Goal: Information Seeking & Learning: Learn about a topic

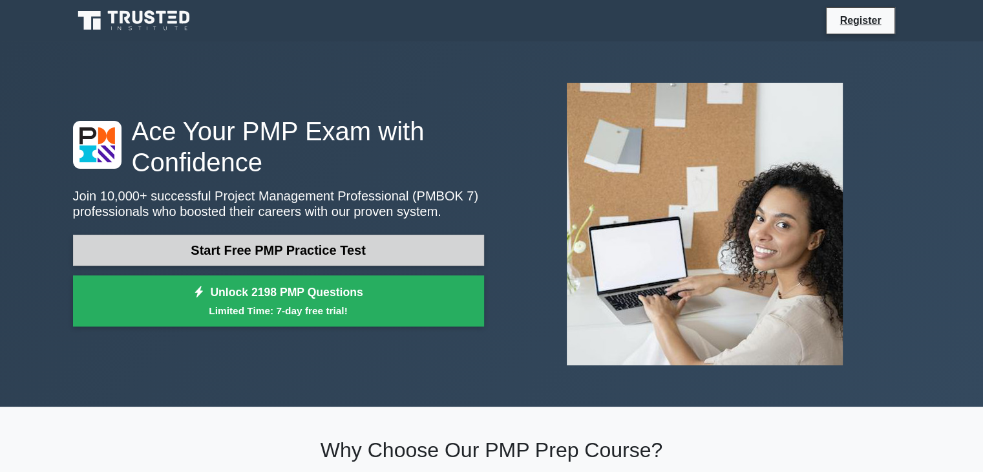
click at [257, 255] on link "Start Free PMP Practice Test" at bounding box center [278, 250] width 411 height 31
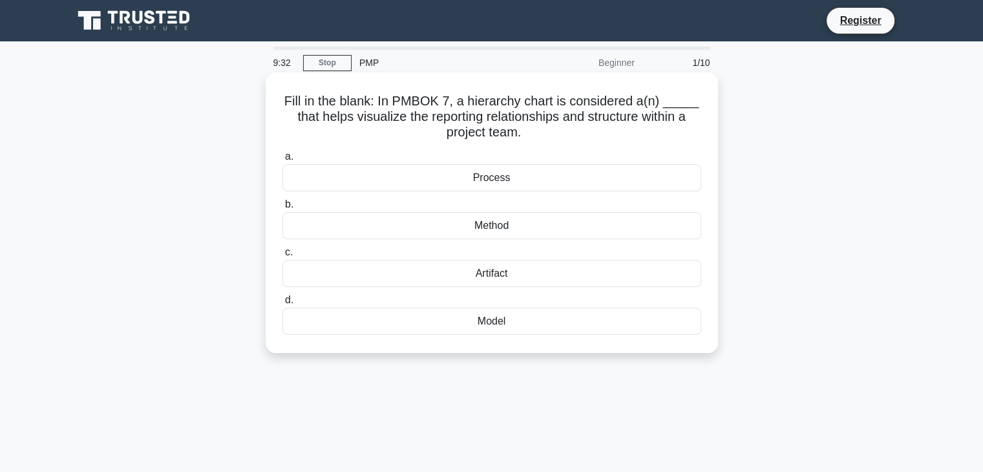
click at [486, 174] on div "Process" at bounding box center [492, 177] width 419 height 27
click at [283, 161] on input "a. Process" at bounding box center [283, 157] width 0 height 8
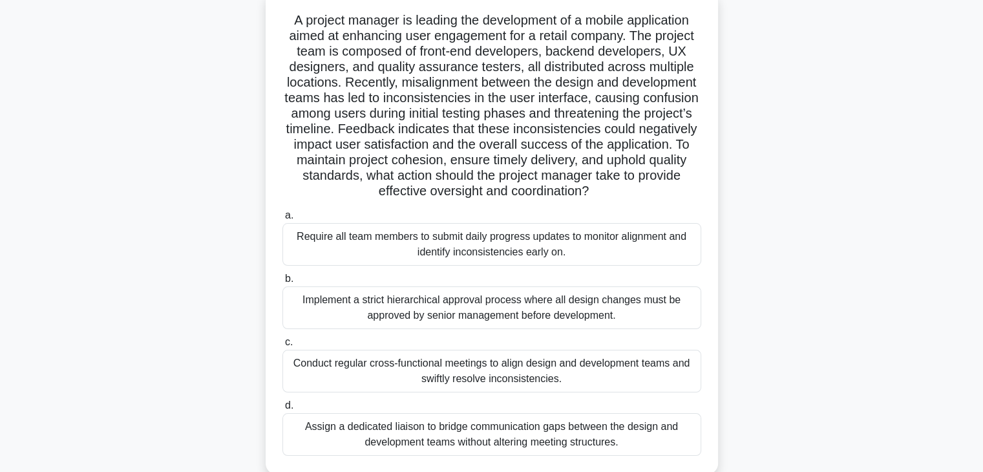
scroll to position [103, 0]
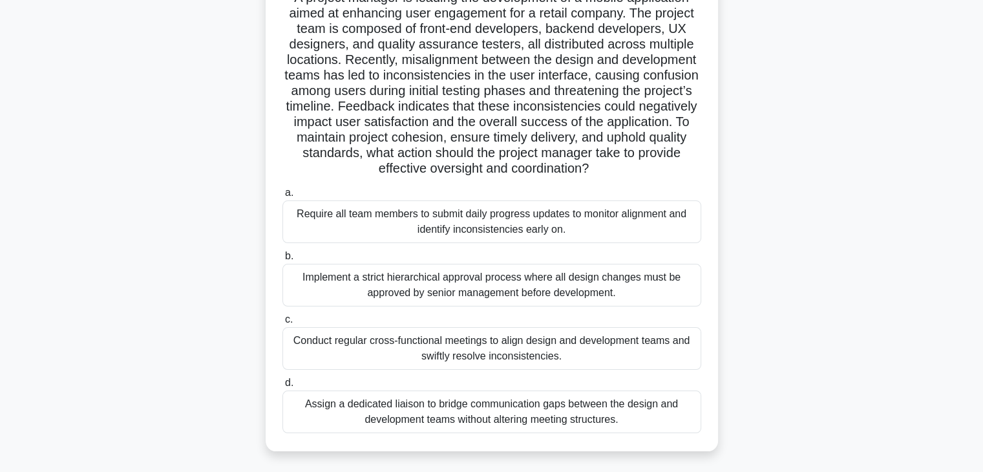
click at [451, 351] on div "Conduct regular cross-functional meetings to align design and development teams…" at bounding box center [492, 348] width 419 height 43
click at [283, 324] on input "c. Conduct regular cross-functional meetings to align design and development te…" at bounding box center [283, 319] width 0 height 8
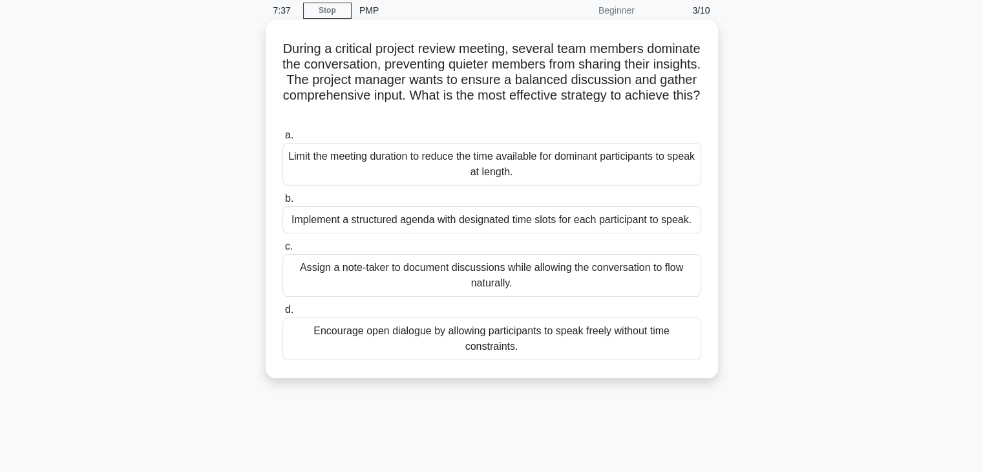
scroll to position [0, 0]
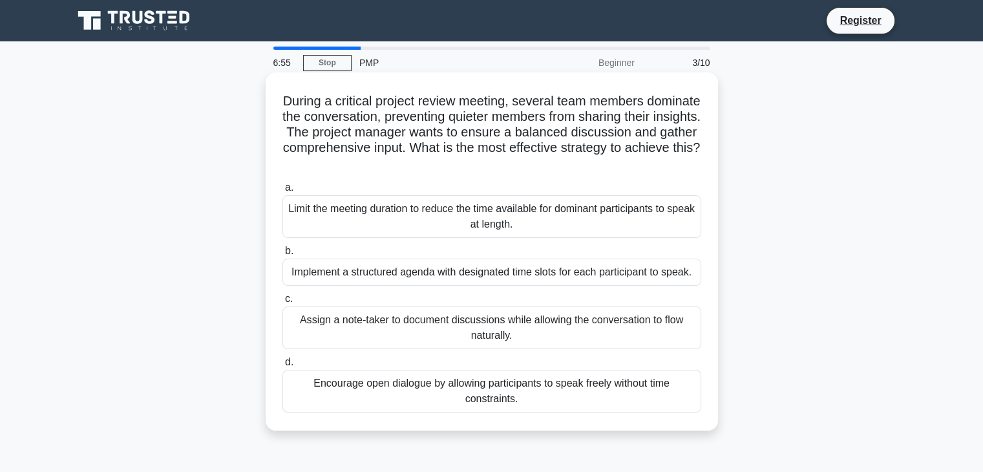
click at [390, 275] on div "Implement a structured agenda with designated time slots for each participant t…" at bounding box center [492, 272] width 419 height 27
click at [283, 255] on input "b. Implement a structured agenda with designated time slots for each participan…" at bounding box center [283, 251] width 0 height 8
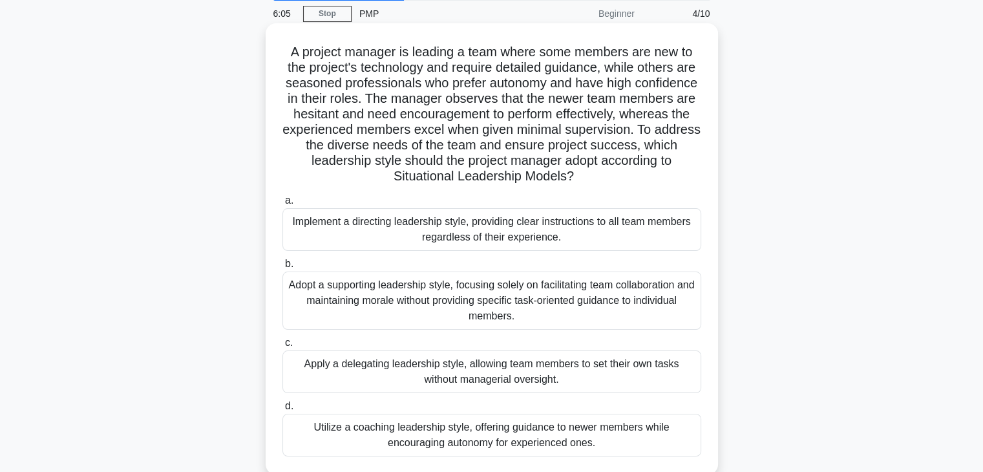
scroll to position [52, 0]
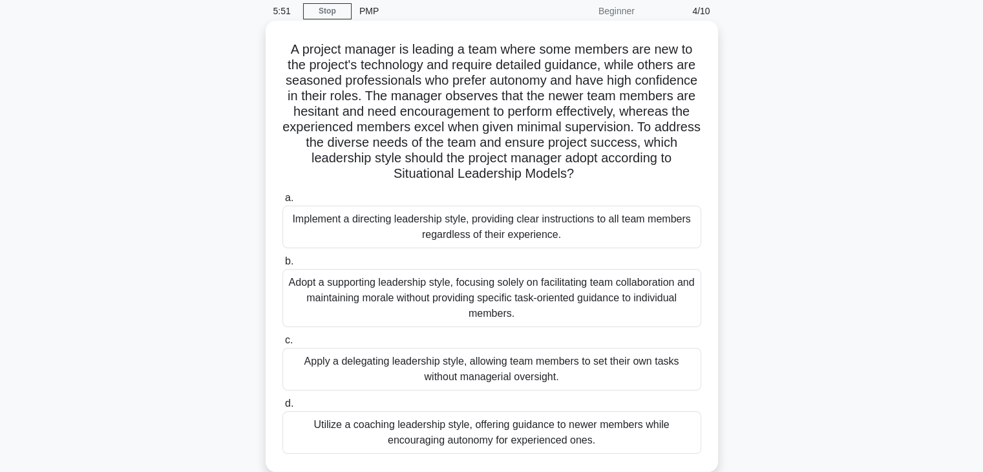
click at [342, 292] on div "Adopt a supporting leadership style, focusing solely on facilitating team colla…" at bounding box center [492, 298] width 419 height 58
click at [283, 266] on input "b. Adopt a supporting leadership style, focusing solely on facilitating team co…" at bounding box center [283, 261] width 0 height 8
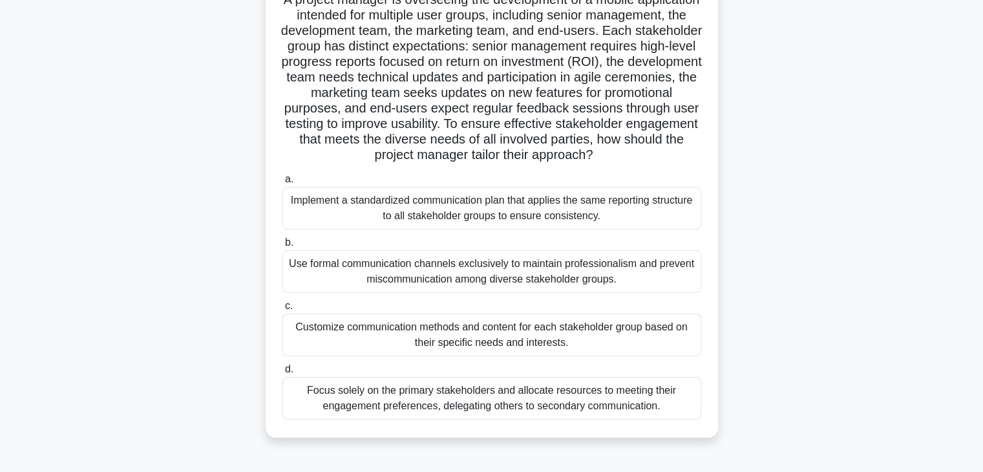
scroll to position [103, 0]
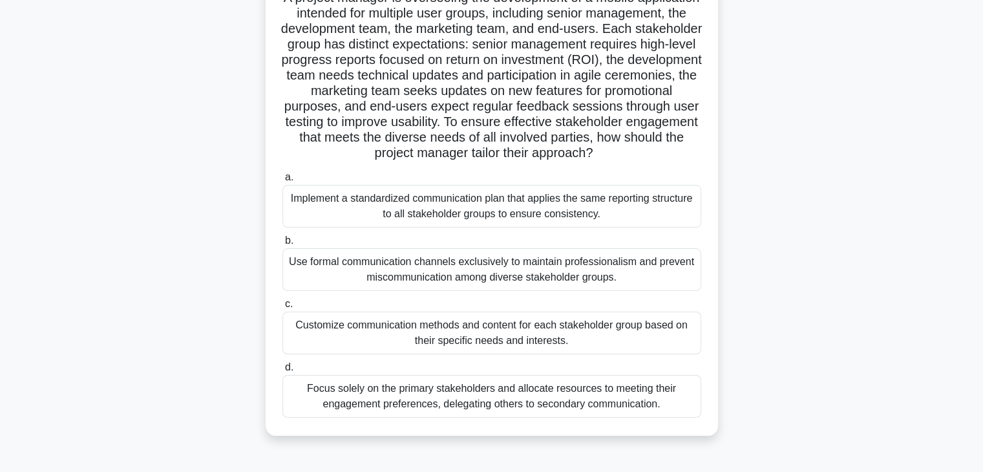
click at [503, 354] on div "Customize communication methods and content for each stakeholder group based on…" at bounding box center [492, 333] width 419 height 43
click at [283, 308] on input "c. Customize communication methods and content for each stakeholder group based…" at bounding box center [283, 304] width 0 height 8
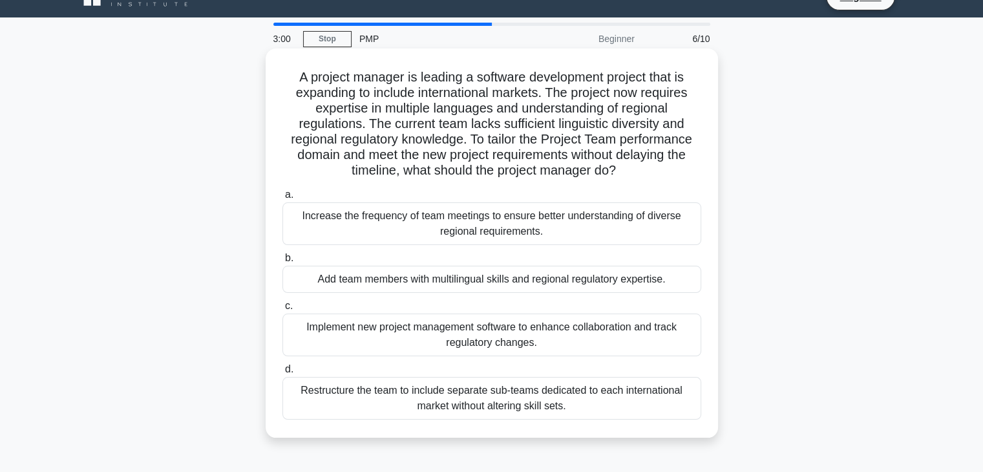
scroll to position [26, 0]
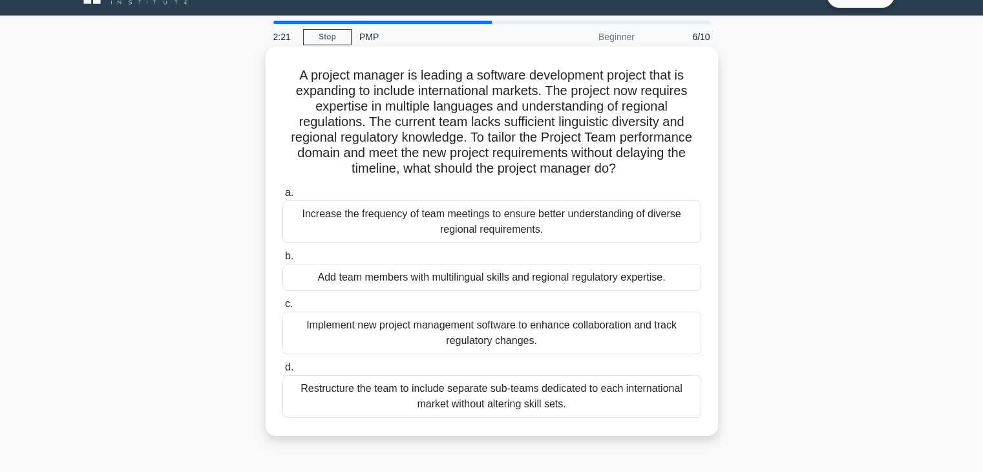
click at [517, 281] on div "Add team members with multilingual skills and regional regulatory expertise." at bounding box center [492, 277] width 419 height 27
click at [283, 261] on input "b. Add team members with multilingual skills and regional regulatory expertise." at bounding box center [283, 256] width 0 height 8
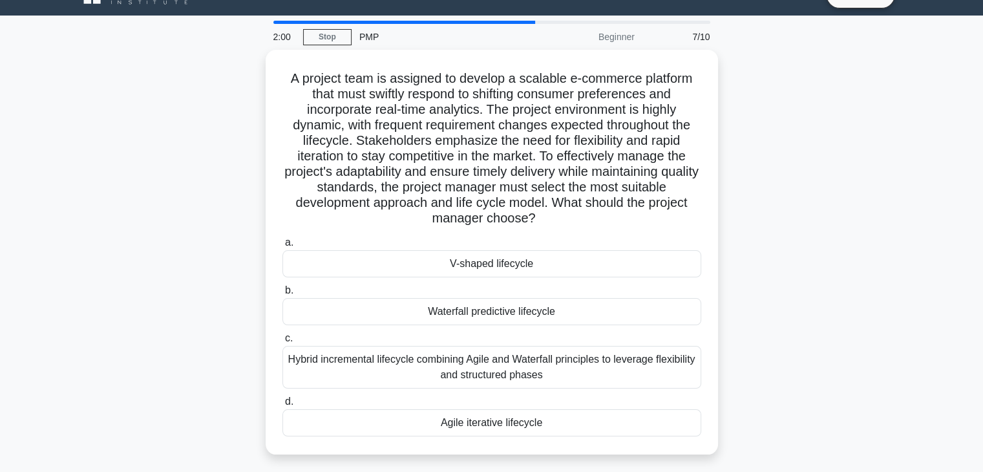
scroll to position [0, 0]
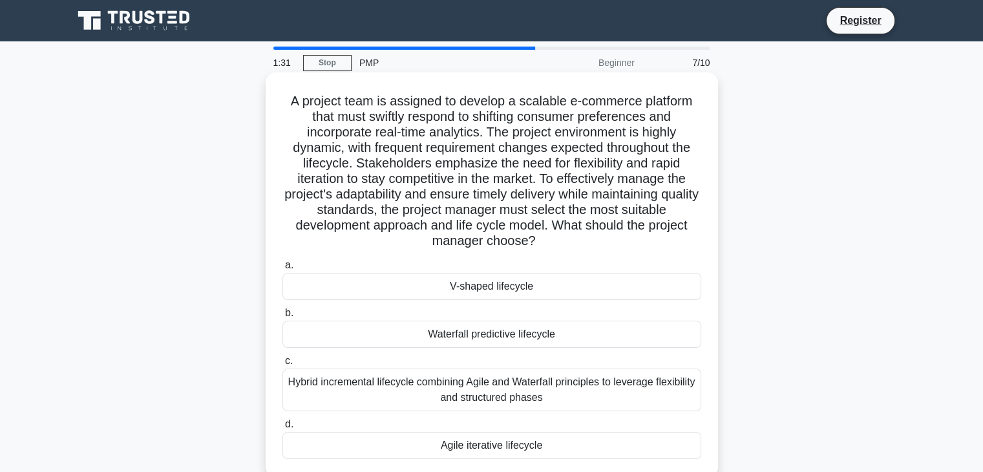
click at [457, 442] on div "Agile iterative lifecycle" at bounding box center [492, 445] width 419 height 27
click at [283, 429] on input "d. Agile iterative lifecycle" at bounding box center [283, 424] width 0 height 8
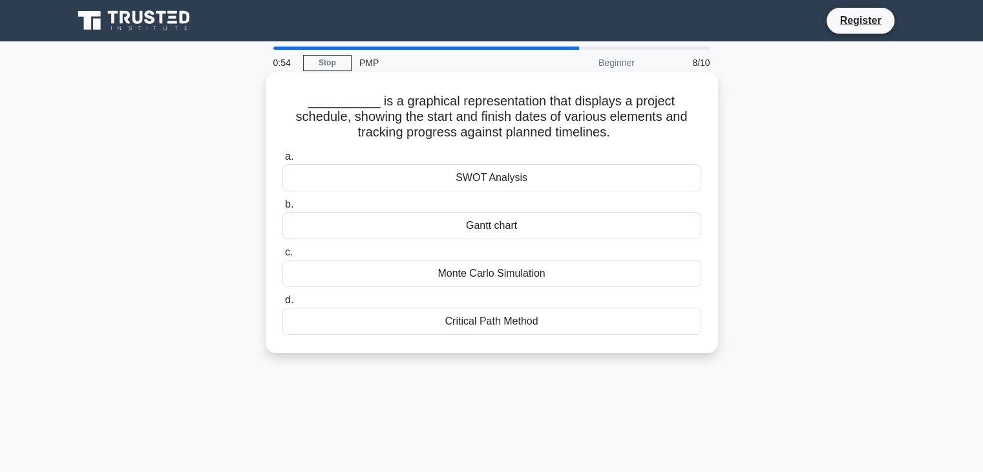
click at [469, 268] on div "Monte Carlo Simulation" at bounding box center [492, 273] width 419 height 27
click at [283, 257] on input "c. Monte Carlo Simulation" at bounding box center [283, 252] width 0 height 8
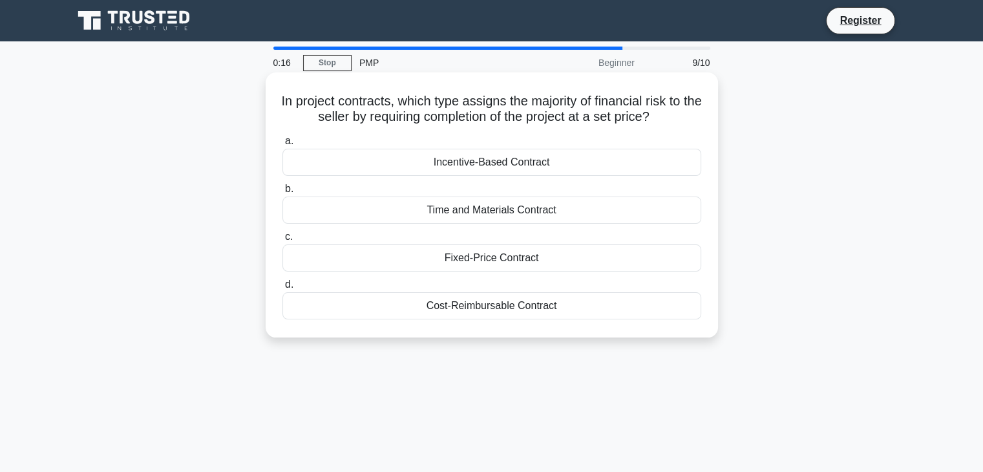
click at [458, 261] on div "Fixed-Price Contract" at bounding box center [492, 257] width 419 height 27
click at [283, 241] on input "c. Fixed-Price Contract" at bounding box center [283, 237] width 0 height 8
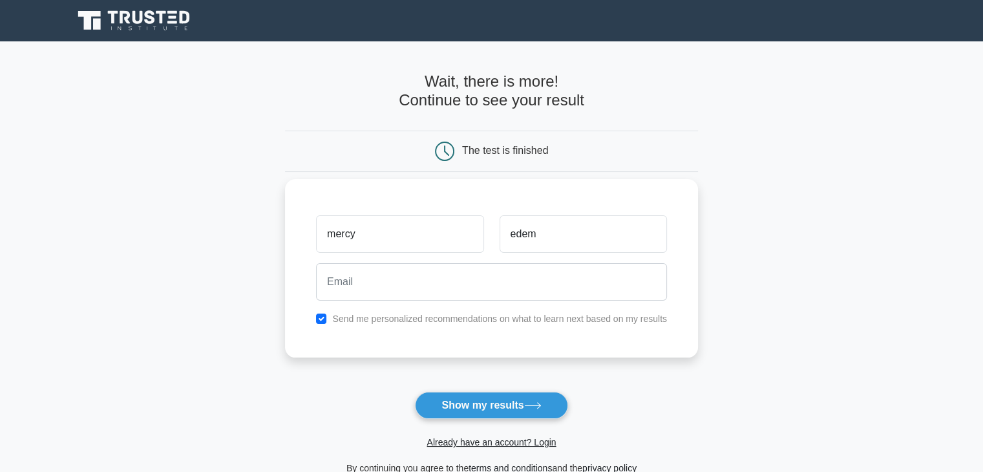
type input "edem"
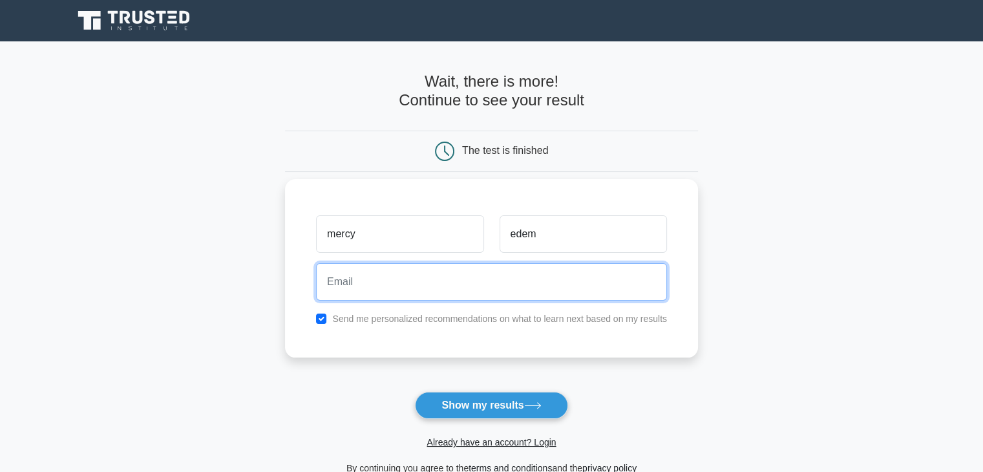
click at [507, 295] on input "email" at bounding box center [491, 281] width 351 height 37
type input "mercifuledem@gmail.com"
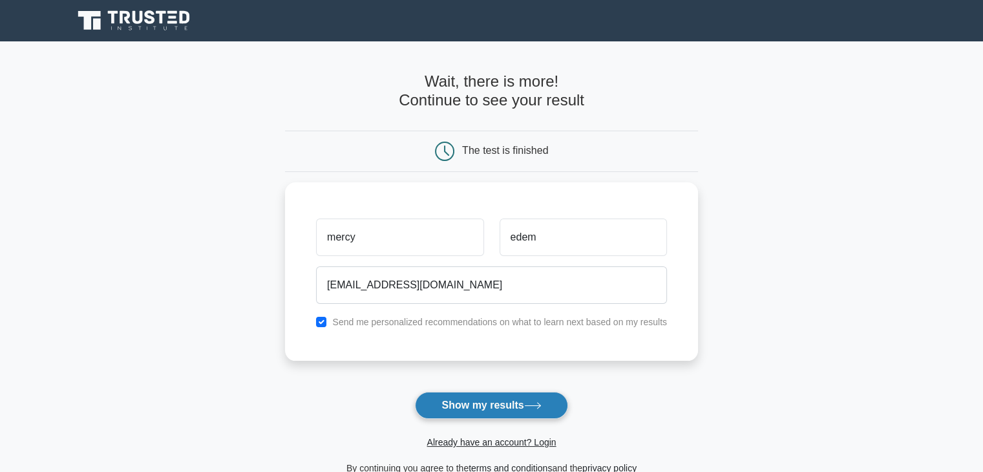
click at [459, 407] on button "Show my results" at bounding box center [491, 405] width 153 height 27
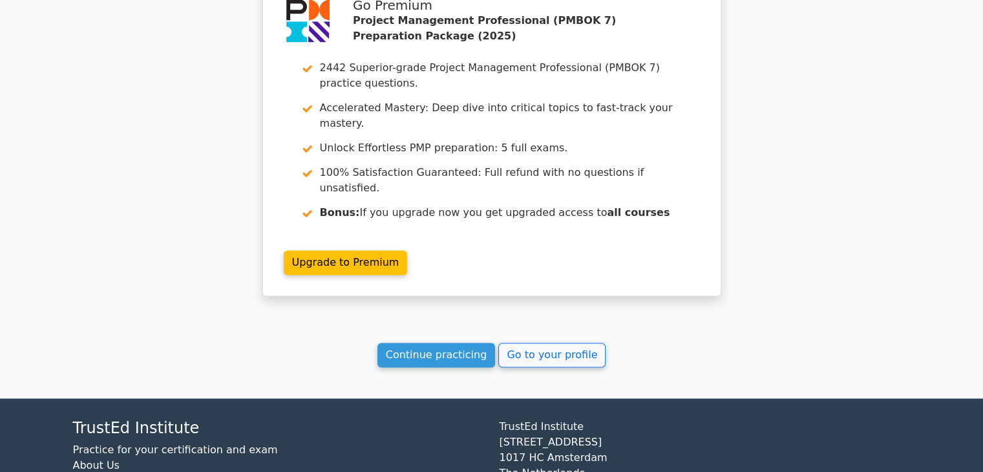
scroll to position [1902, 0]
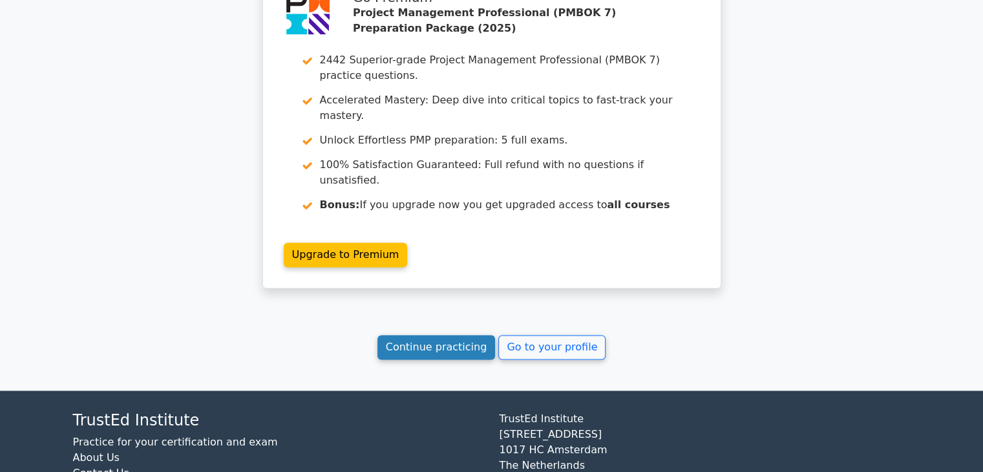
click at [424, 335] on link "Continue practicing" at bounding box center [437, 347] width 118 height 25
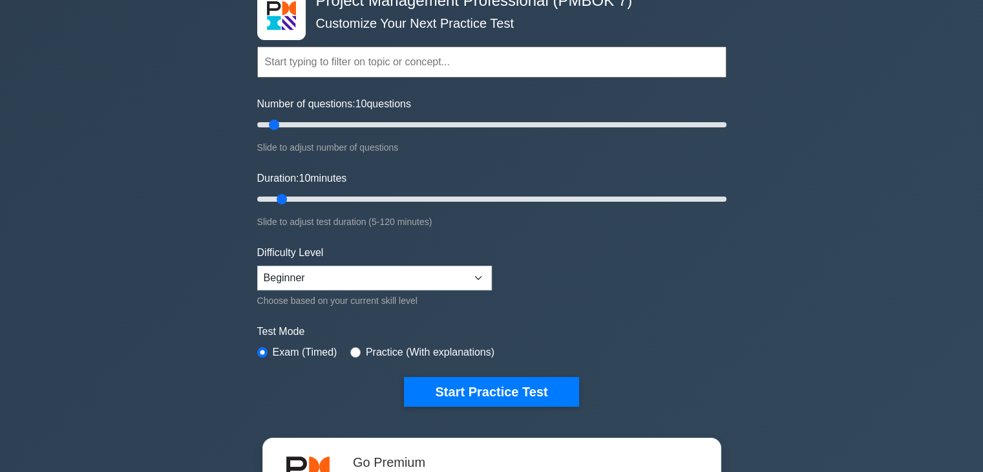
scroll to position [103, 0]
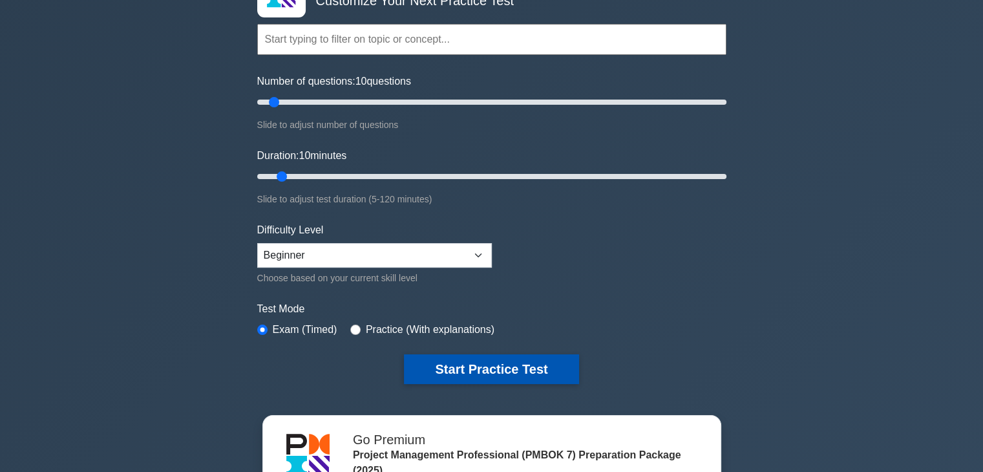
click at [496, 369] on button "Start Practice Test" at bounding box center [491, 369] width 175 height 30
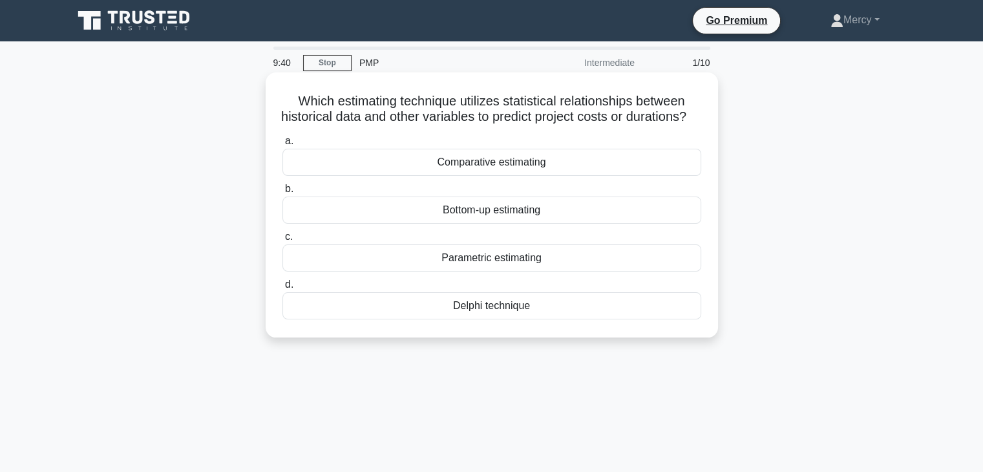
drag, startPoint x: 460, startPoint y: 194, endPoint x: 454, endPoint y: 178, distance: 17.4
click at [454, 178] on div "a. Comparative estimating b. Bottom-up estimating c." at bounding box center [492, 226] width 434 height 191
click at [454, 176] on div "Comparative estimating" at bounding box center [492, 162] width 419 height 27
click at [283, 145] on input "a. Comparative estimating" at bounding box center [283, 141] width 0 height 8
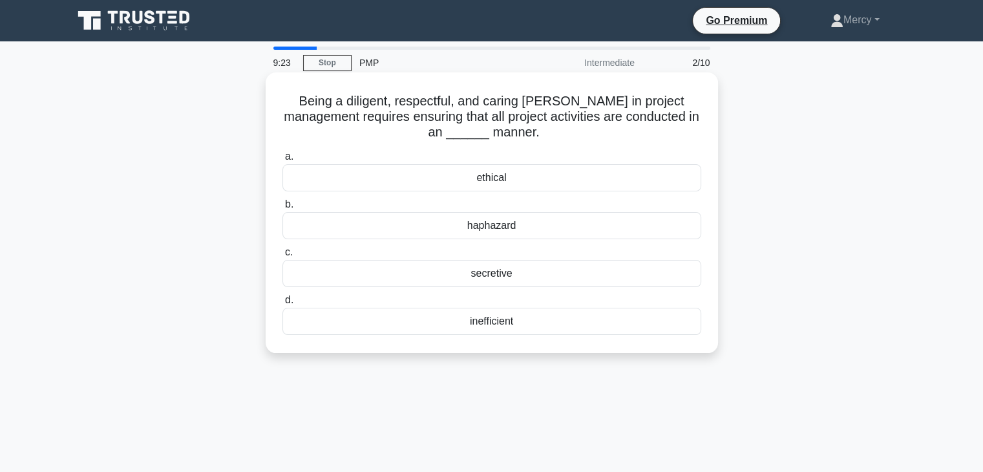
click at [491, 182] on div "ethical" at bounding box center [492, 177] width 419 height 27
click at [283, 161] on input "a. ethical" at bounding box center [283, 157] width 0 height 8
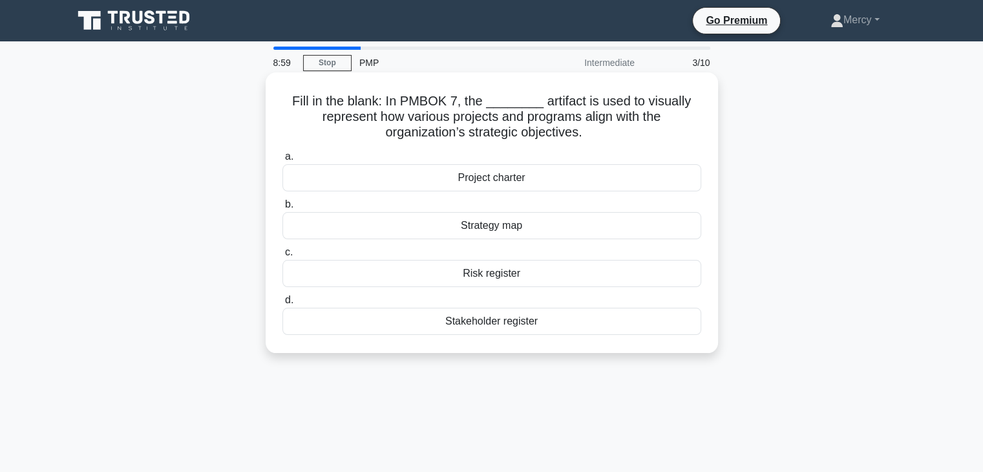
click at [506, 233] on div "Strategy map" at bounding box center [492, 225] width 419 height 27
click at [283, 209] on input "b. Strategy map" at bounding box center [283, 204] width 0 height 8
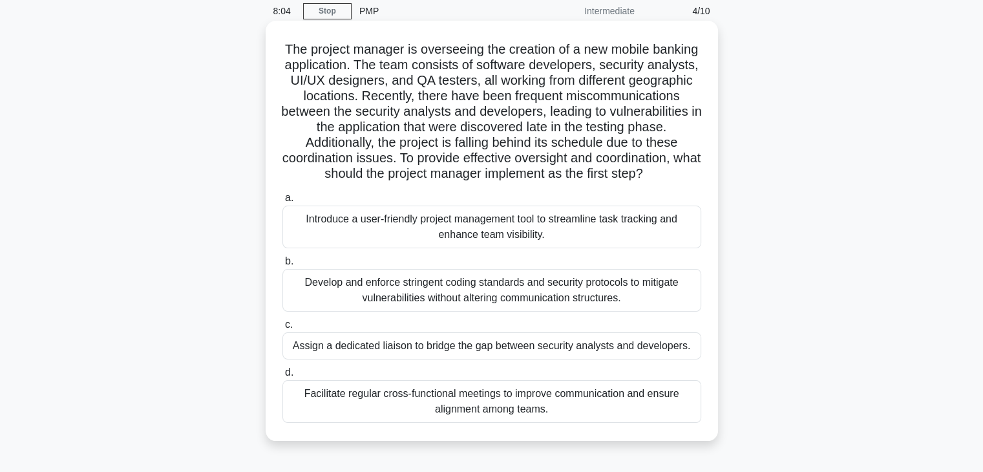
scroll to position [26, 0]
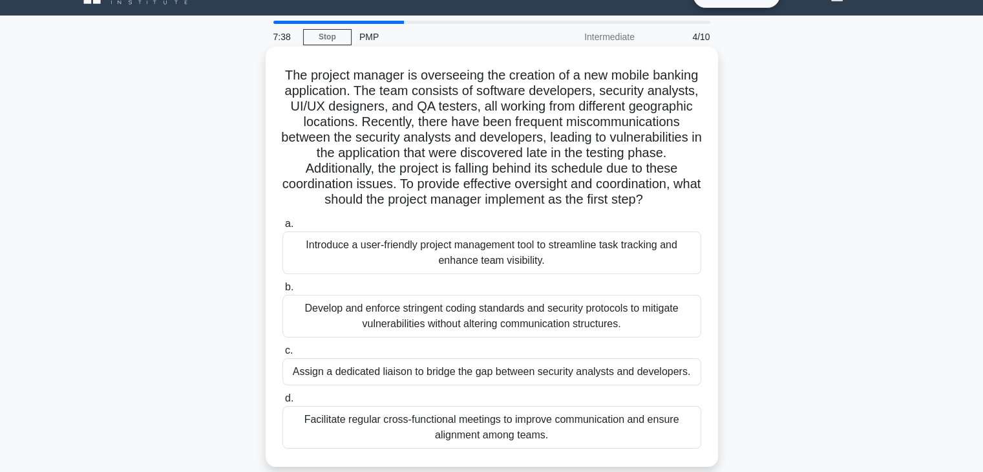
click at [463, 449] on div "Facilitate regular cross-functional meetings to improve communication and ensur…" at bounding box center [492, 427] width 419 height 43
click at [283, 403] on input "d. Facilitate regular cross-functional meetings to improve communication and en…" at bounding box center [283, 398] width 0 height 8
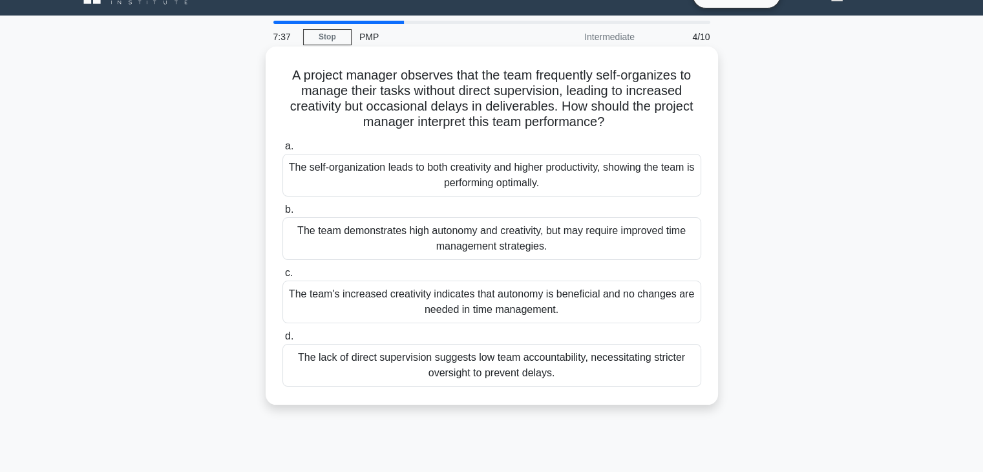
scroll to position [0, 0]
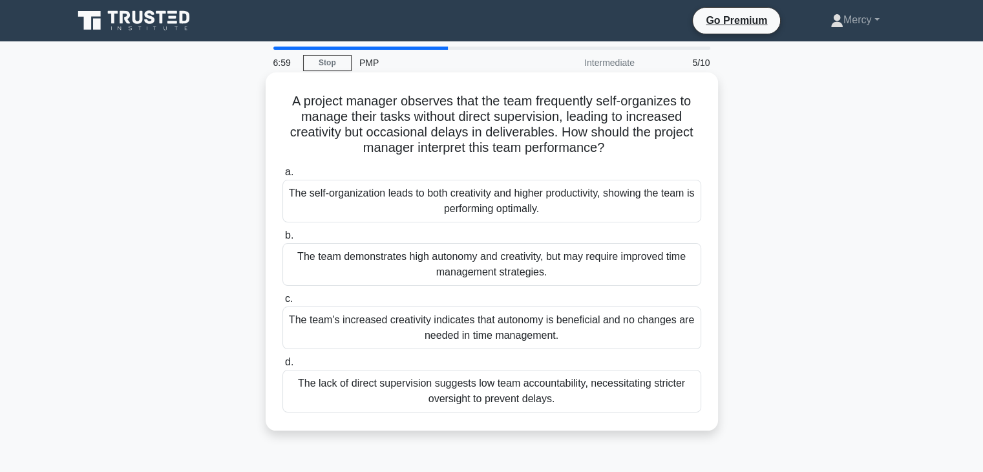
click at [471, 270] on div "The team demonstrates high autonomy and creativity, but may require improved ti…" at bounding box center [492, 264] width 419 height 43
click at [283, 240] on input "b. The team demonstrates high autonomy and creativity, but may require improved…" at bounding box center [283, 235] width 0 height 8
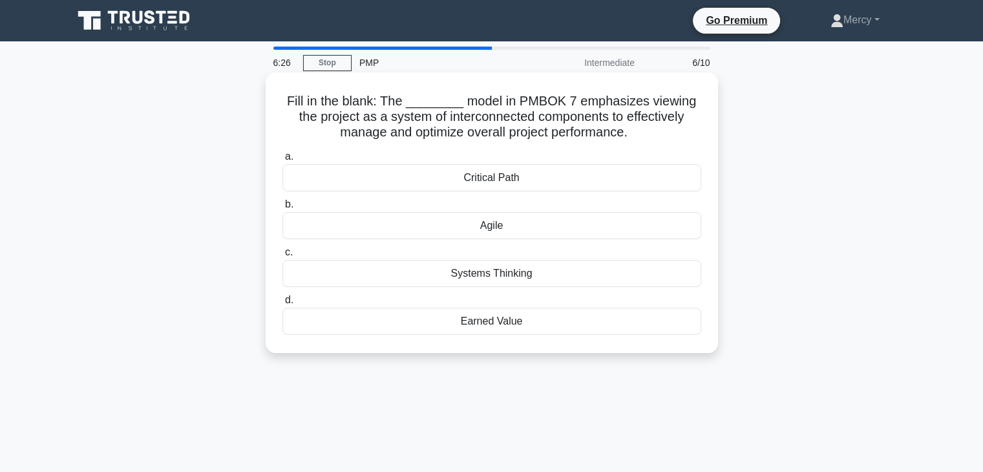
click at [487, 229] on div "Agile" at bounding box center [492, 225] width 419 height 27
click at [283, 209] on input "b. Agile" at bounding box center [283, 204] width 0 height 8
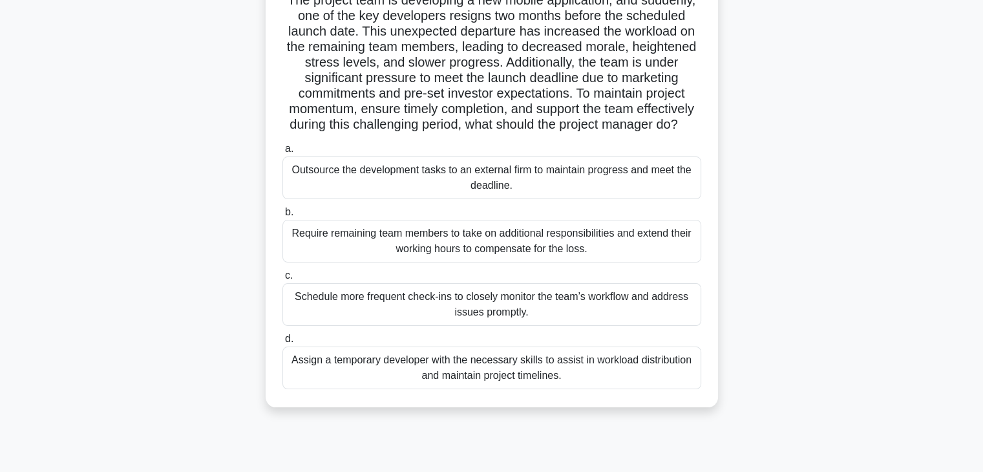
scroll to position [103, 0]
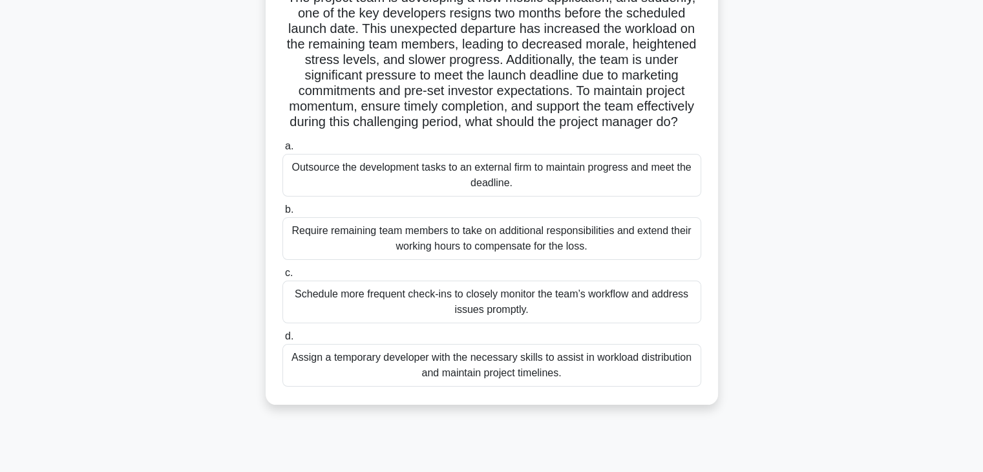
click at [414, 374] on div "Assign a temporary developer with the necessary skills to assist in workload di…" at bounding box center [492, 365] width 419 height 43
click at [283, 341] on input "d. Assign a temporary developer with the necessary skills to assist in workload…" at bounding box center [283, 336] width 0 height 8
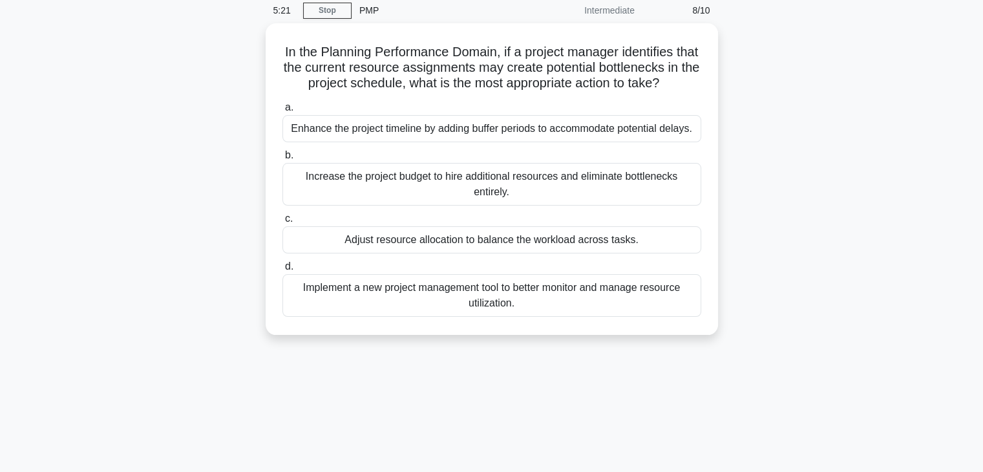
scroll to position [0, 0]
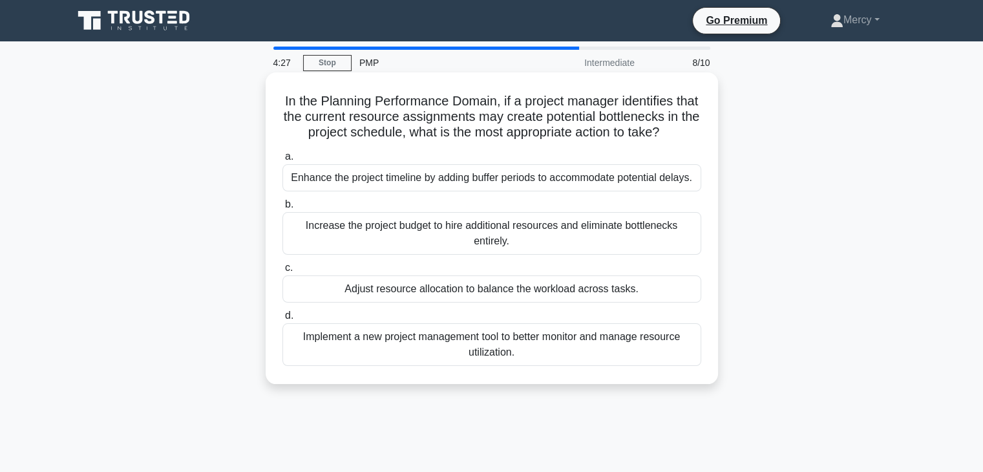
click at [405, 183] on div "Enhance the project timeline by adding buffer periods to accommodate potential …" at bounding box center [492, 177] width 419 height 27
click at [283, 161] on input "a. Enhance the project timeline by adding buffer periods to accommodate potenti…" at bounding box center [283, 157] width 0 height 8
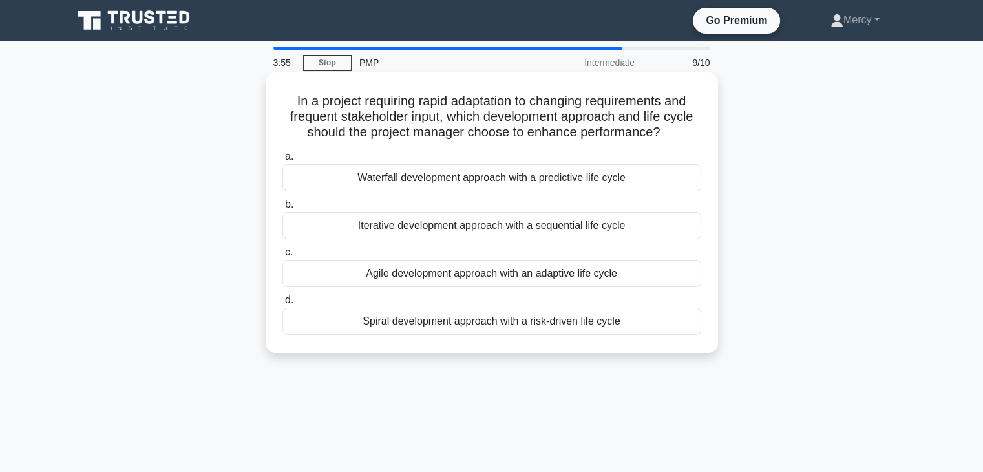
click at [436, 227] on div "Iterative development approach with a sequential life cycle" at bounding box center [492, 225] width 419 height 27
click at [283, 209] on input "b. Iterative development approach with a sequential life cycle" at bounding box center [283, 204] width 0 height 8
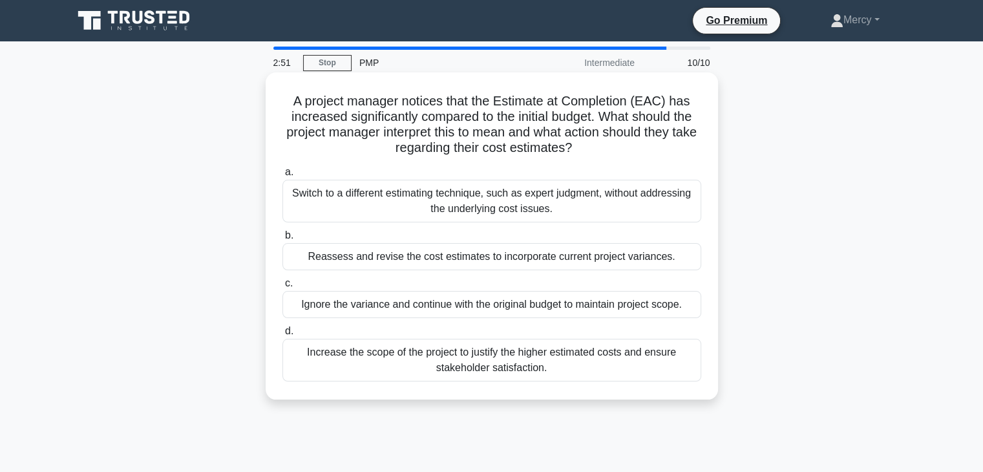
click at [464, 259] on div "Reassess and revise the cost estimates to incorporate current project variances." at bounding box center [492, 256] width 419 height 27
click at [283, 240] on input "b. Reassess and revise the cost estimates to incorporate current project varian…" at bounding box center [283, 235] width 0 height 8
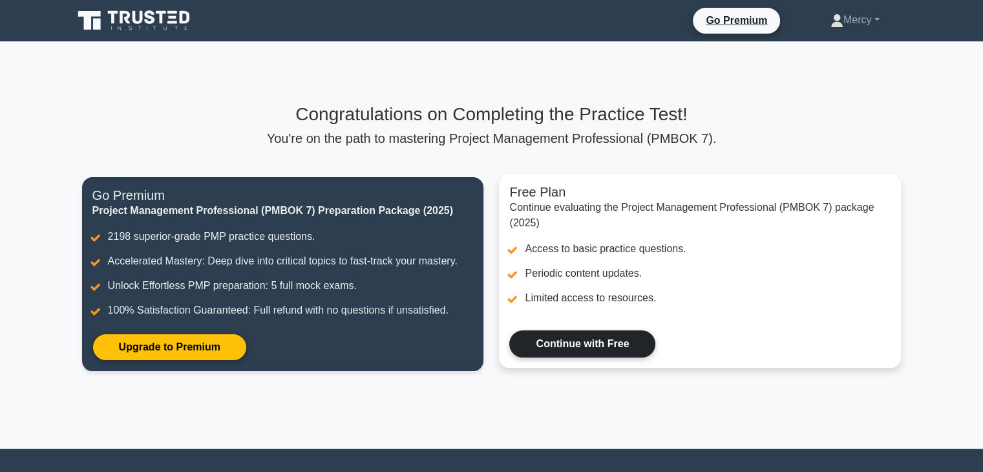
click at [558, 347] on link "Continue with Free" at bounding box center [582, 343] width 146 height 27
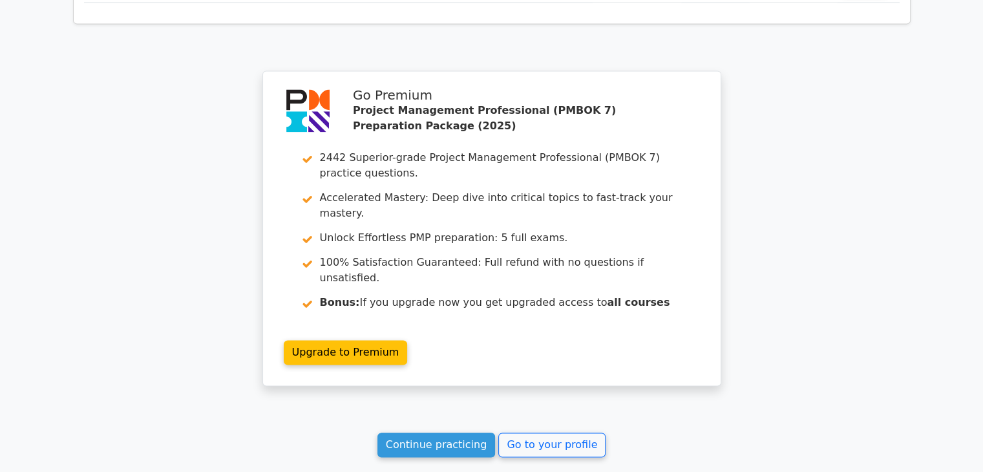
scroll to position [1888, 0]
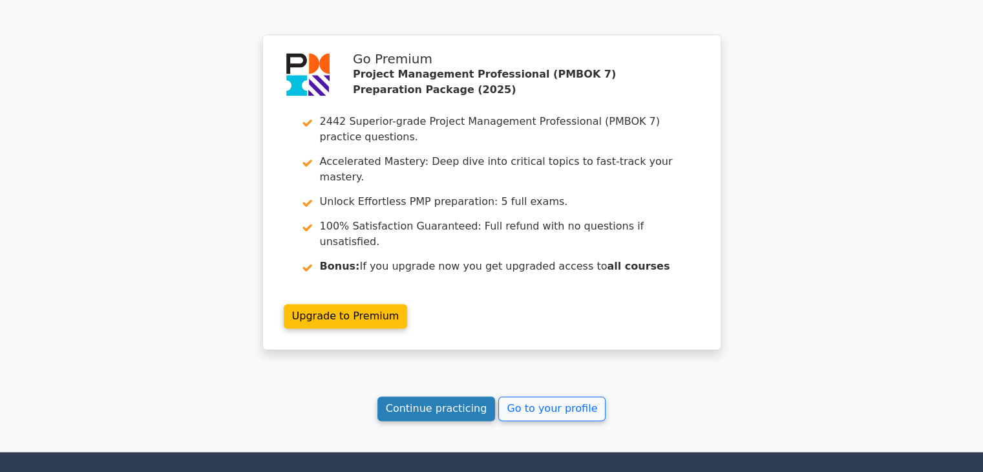
click at [464, 396] on link "Continue practicing" at bounding box center [437, 408] width 118 height 25
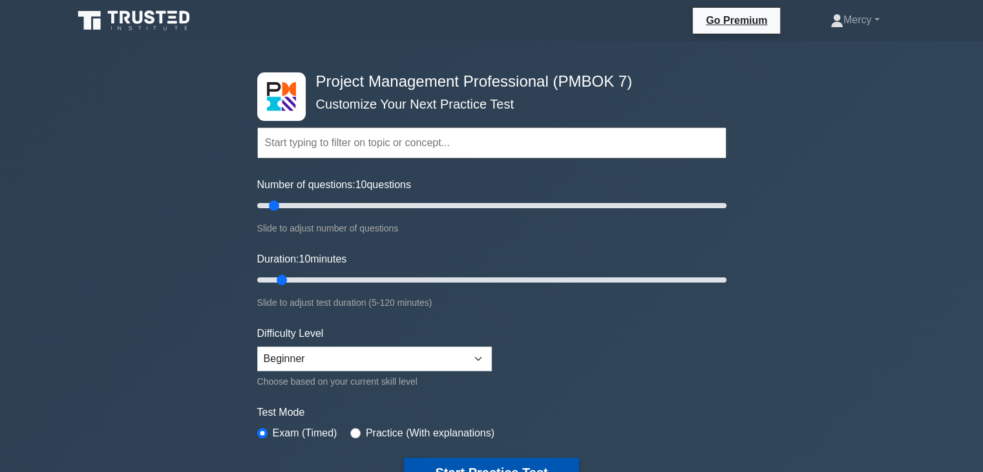
click at [494, 458] on button "Start Practice Test" at bounding box center [491, 473] width 175 height 30
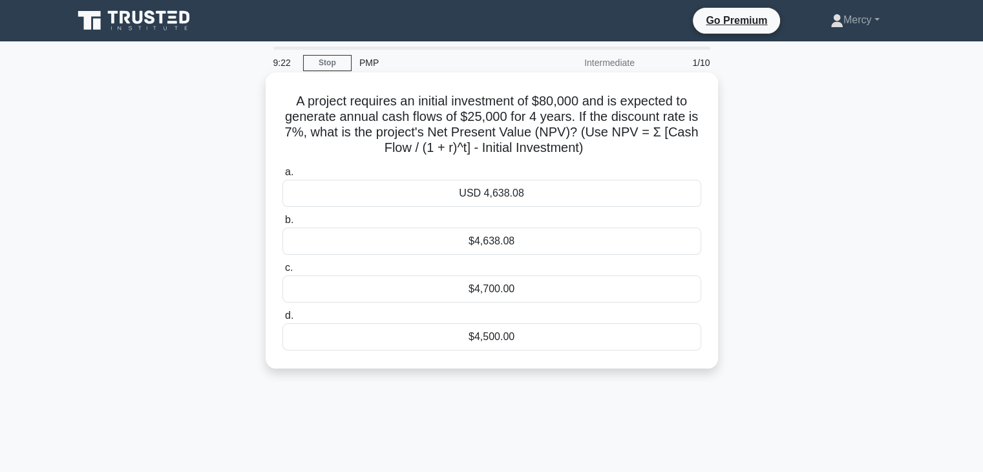
click at [491, 339] on div "$4,500.00" at bounding box center [492, 336] width 419 height 27
click at [283, 320] on input "d. $4,500.00" at bounding box center [283, 316] width 0 height 8
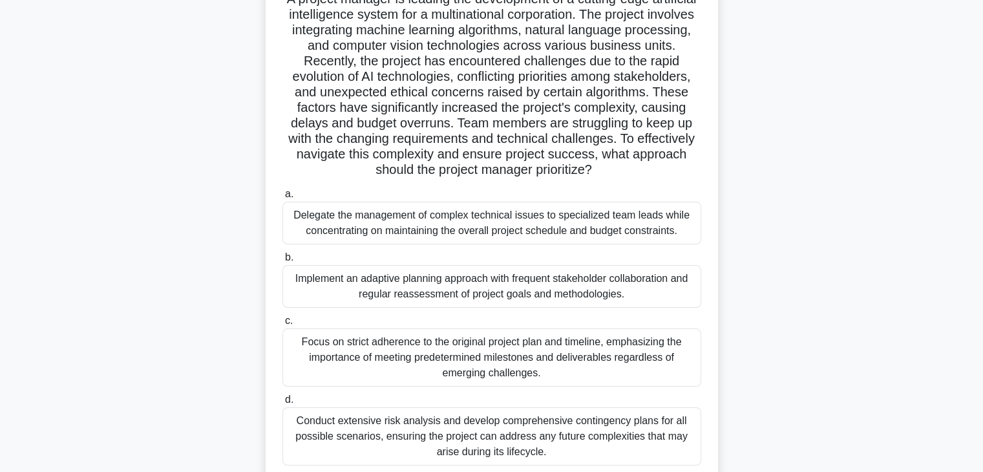
scroll to position [103, 0]
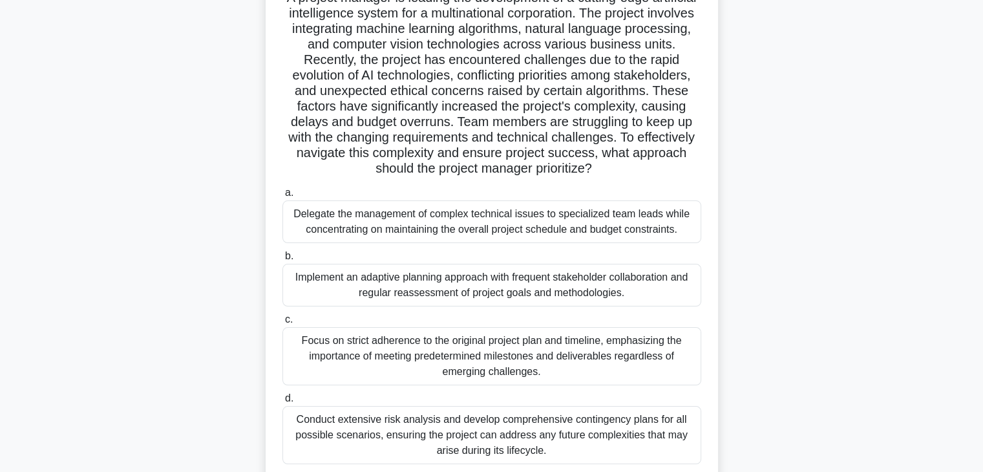
click at [424, 425] on div "Conduct extensive risk analysis and develop comprehensive contingency plans for…" at bounding box center [492, 435] width 419 height 58
click at [283, 403] on input "d. Conduct extensive risk analysis and develop comprehensive contingency plans …" at bounding box center [283, 398] width 0 height 8
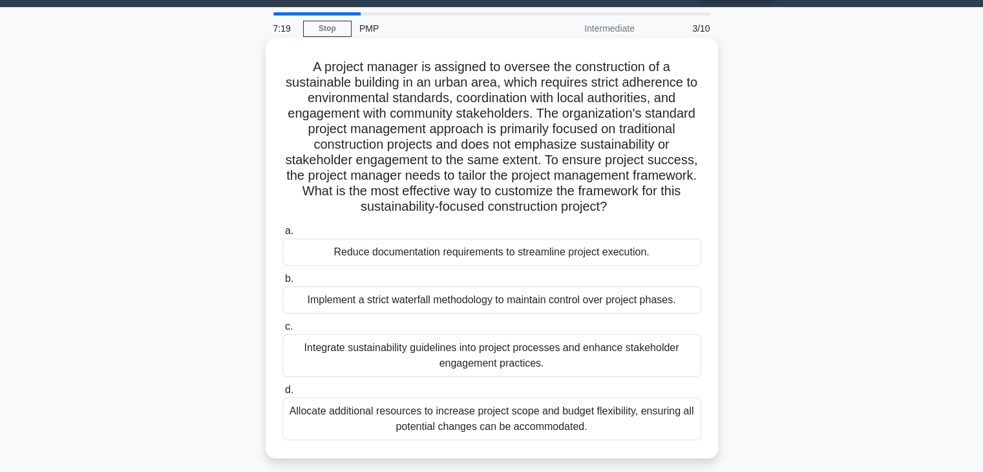
scroll to position [52, 0]
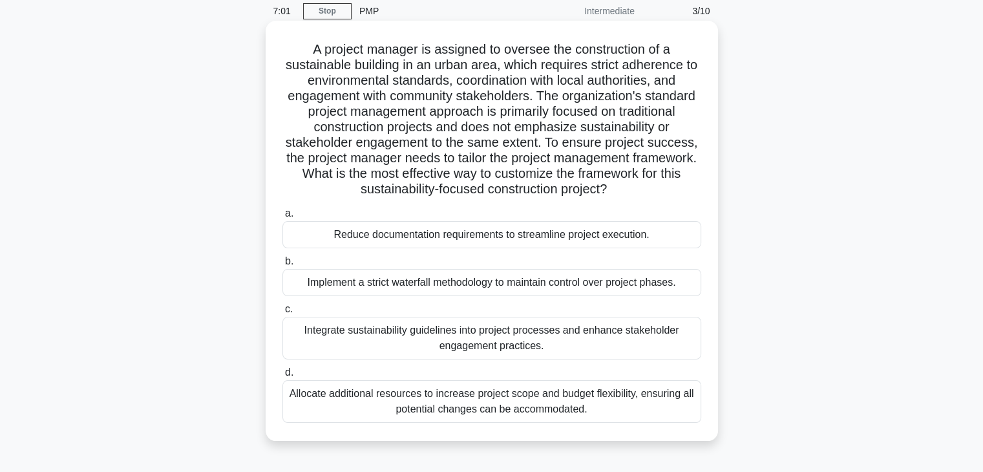
click at [400, 330] on div "Integrate sustainability guidelines into project processes and enhance stakehol…" at bounding box center [492, 338] width 419 height 43
click at [283, 314] on input "c. Integrate sustainability guidelines into project processes and enhance stake…" at bounding box center [283, 309] width 0 height 8
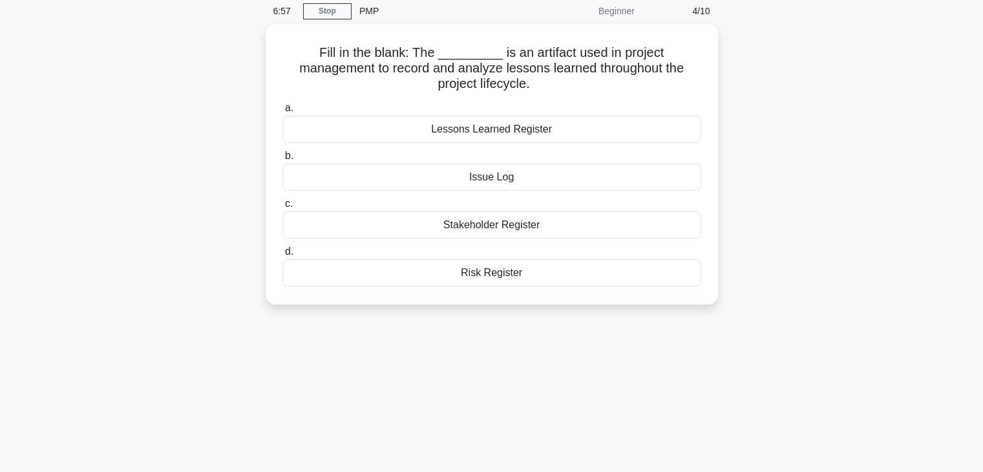
scroll to position [0, 0]
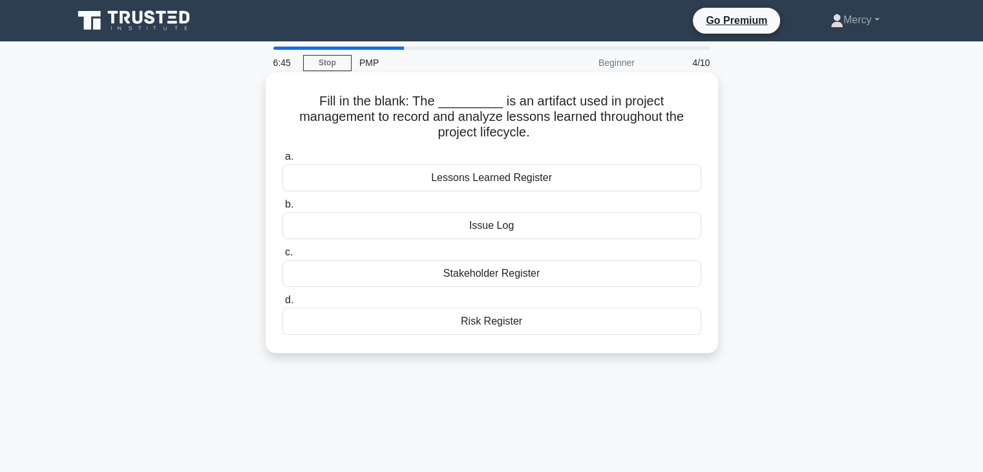
click at [486, 178] on div "Lessons Learned Register" at bounding box center [492, 177] width 419 height 27
click at [283, 161] on input "a. Lessons Learned Register" at bounding box center [283, 157] width 0 height 8
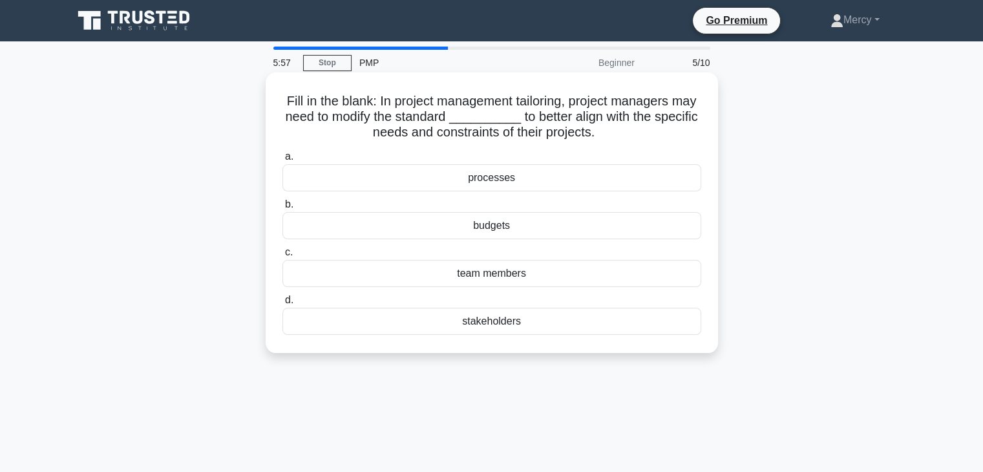
click at [484, 178] on div "processes" at bounding box center [492, 177] width 419 height 27
click at [283, 161] on input "a. processes" at bounding box center [283, 157] width 0 height 8
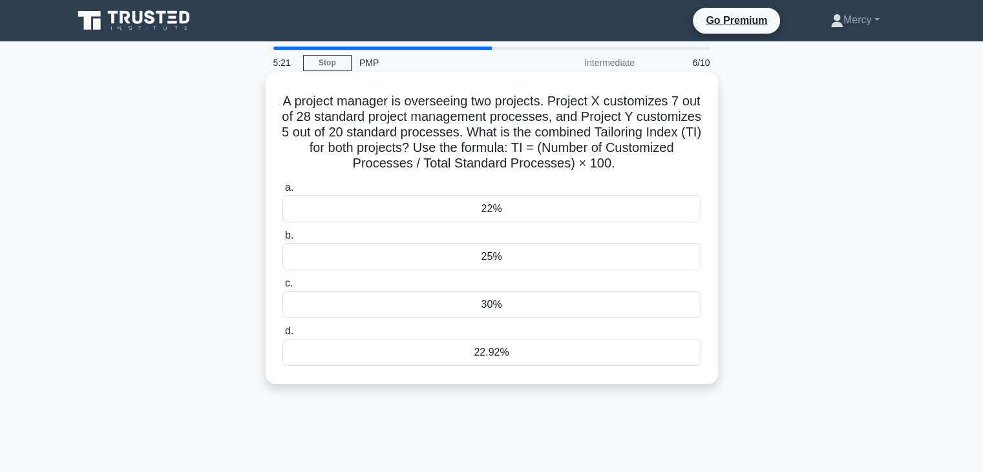
click at [487, 312] on div "30%" at bounding box center [492, 304] width 419 height 27
click at [283, 288] on input "c. 30%" at bounding box center [283, 283] width 0 height 8
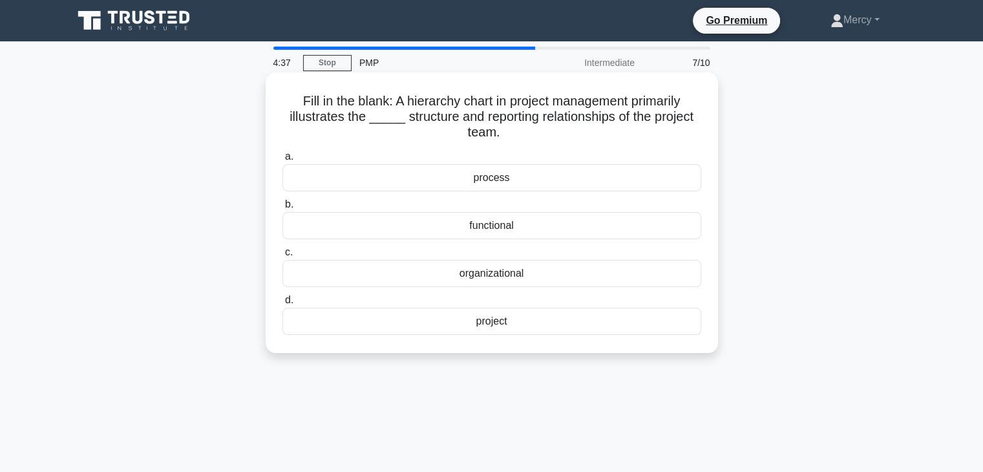
click at [502, 275] on div "organizational" at bounding box center [492, 273] width 419 height 27
click at [283, 257] on input "c. organizational" at bounding box center [283, 252] width 0 height 8
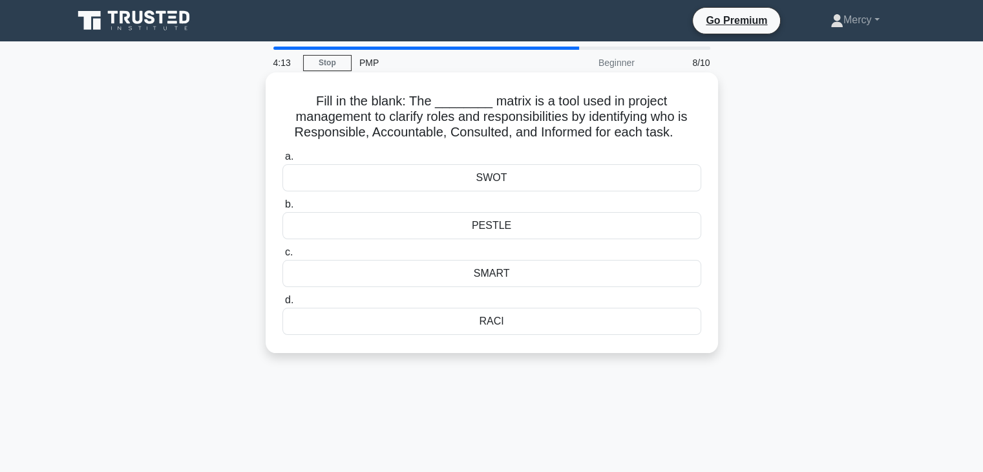
click at [493, 326] on div "RACI" at bounding box center [492, 321] width 419 height 27
click at [283, 304] on input "d. RACI" at bounding box center [283, 300] width 0 height 8
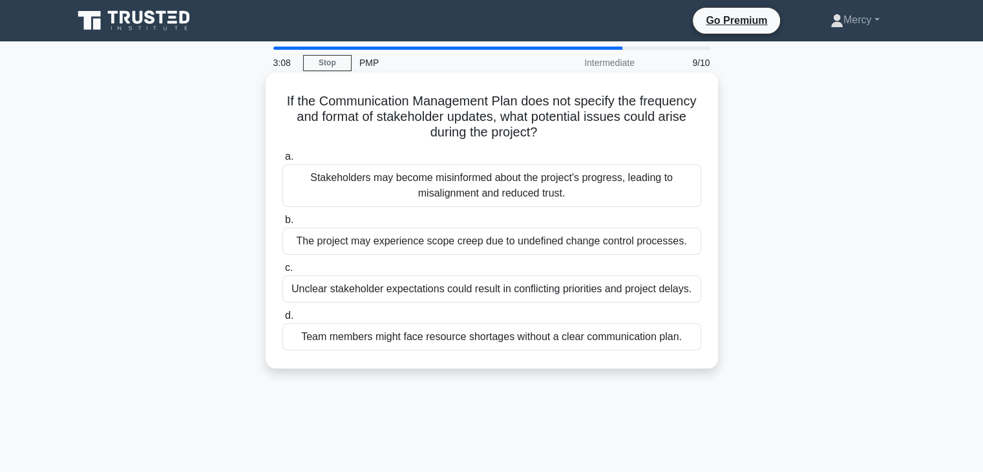
click at [383, 243] on div "The project may experience scope creep due to undefined change control processe…" at bounding box center [492, 241] width 419 height 27
click at [283, 224] on input "b. The project may experience scope creep due to undefined change control proce…" at bounding box center [283, 220] width 0 height 8
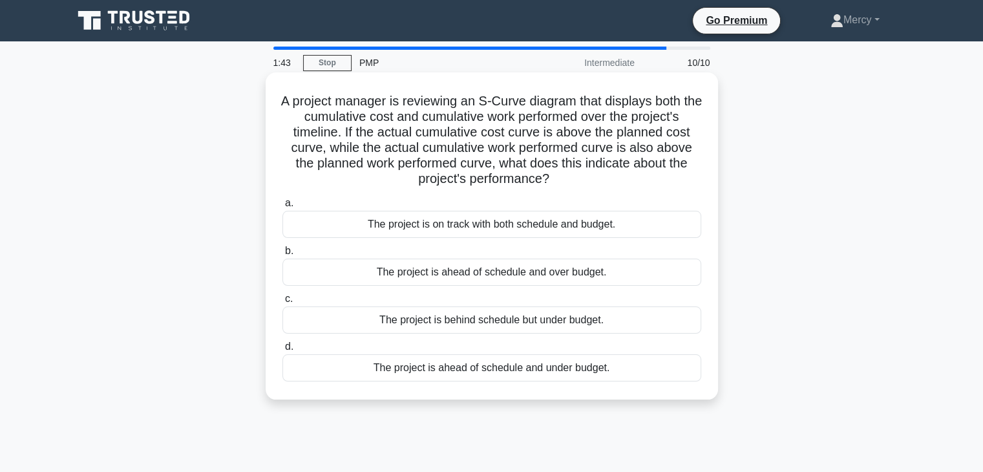
click at [454, 367] on div "The project is ahead of schedule and under budget." at bounding box center [492, 367] width 419 height 27
click at [283, 351] on input "d. The project is ahead of schedule and under budget." at bounding box center [283, 347] width 0 height 8
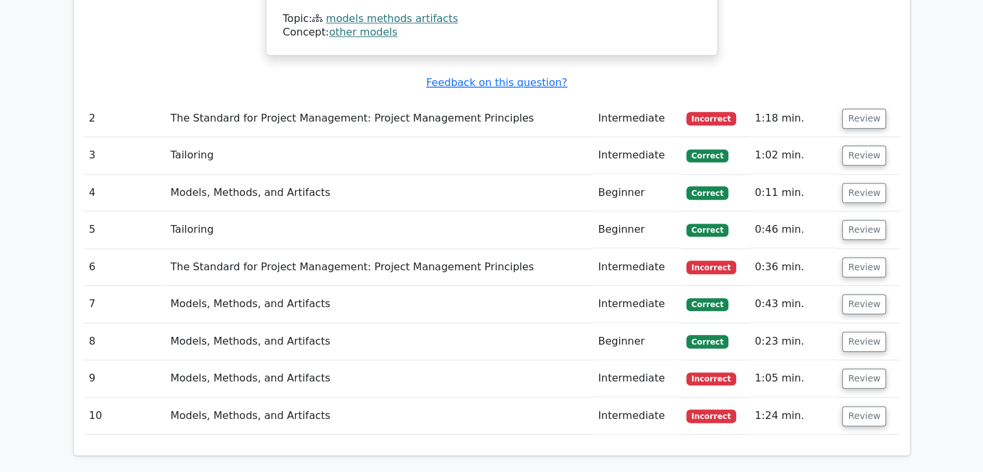
scroll to position [1448, 0]
click at [862, 108] on button "Review" at bounding box center [864, 118] width 44 height 20
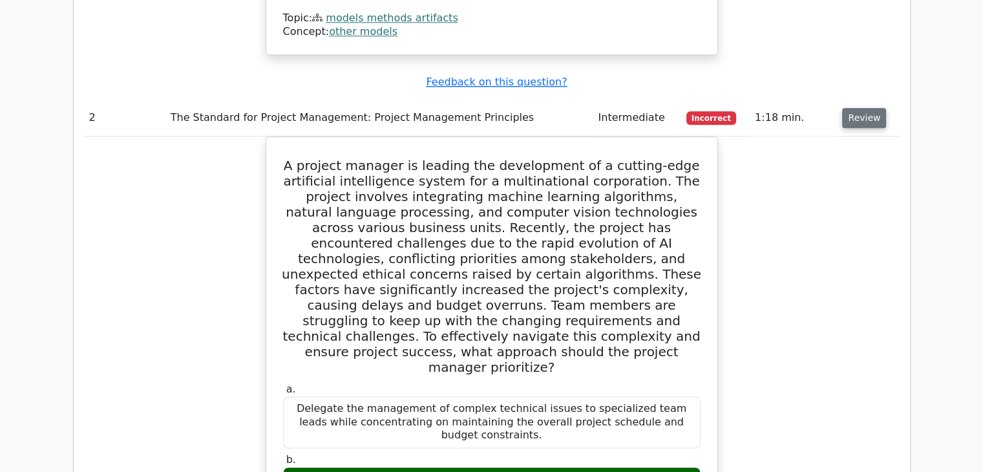
click at [862, 108] on button "Review" at bounding box center [864, 118] width 44 height 20
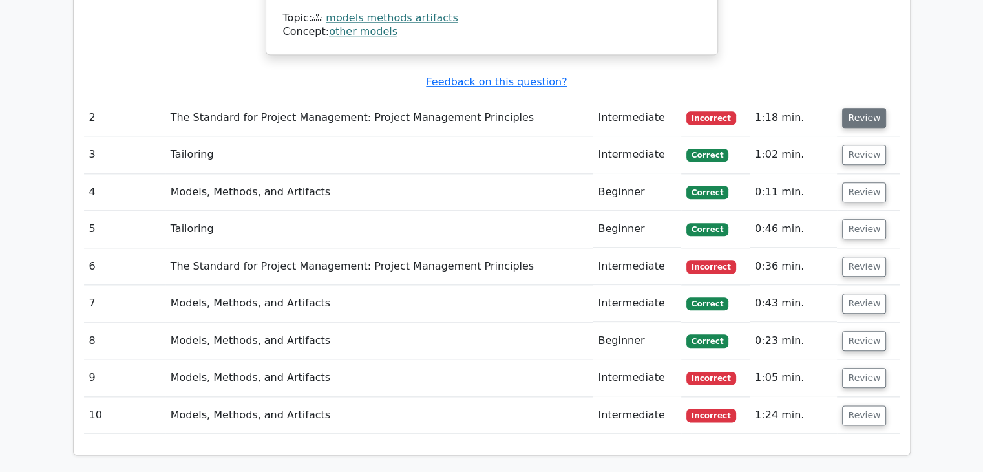
click at [862, 108] on button "Review" at bounding box center [864, 118] width 44 height 20
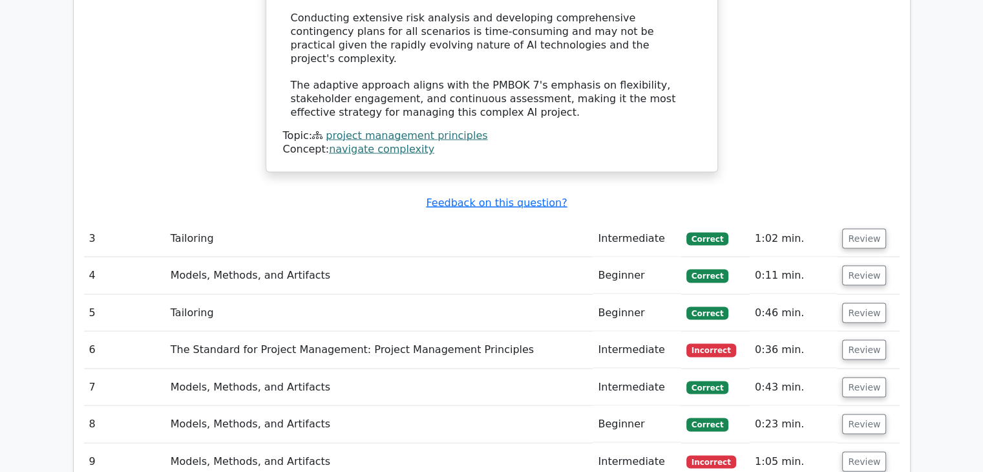
scroll to position [2612, 0]
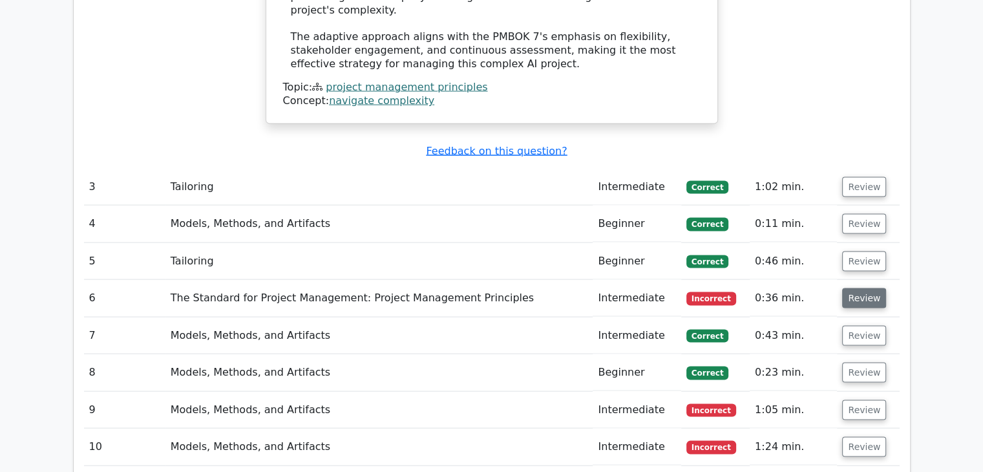
click at [858, 288] on button "Review" at bounding box center [864, 298] width 44 height 20
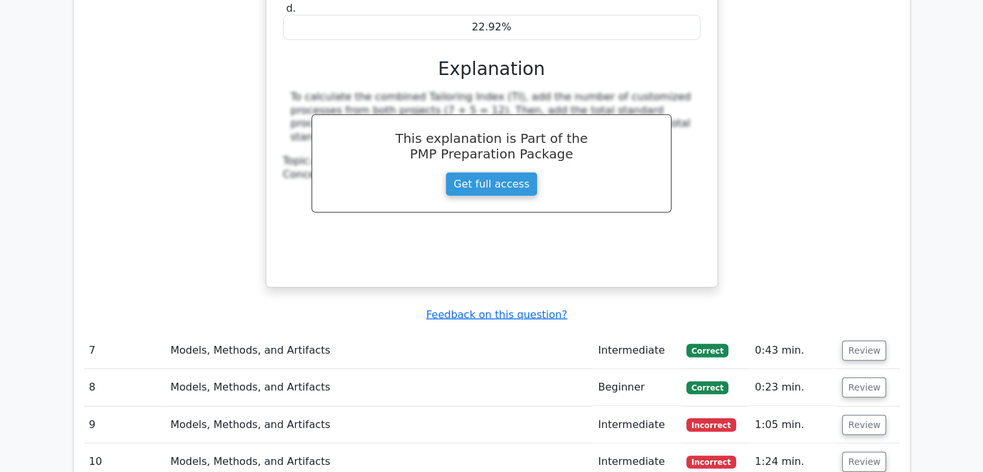
scroll to position [3207, 0]
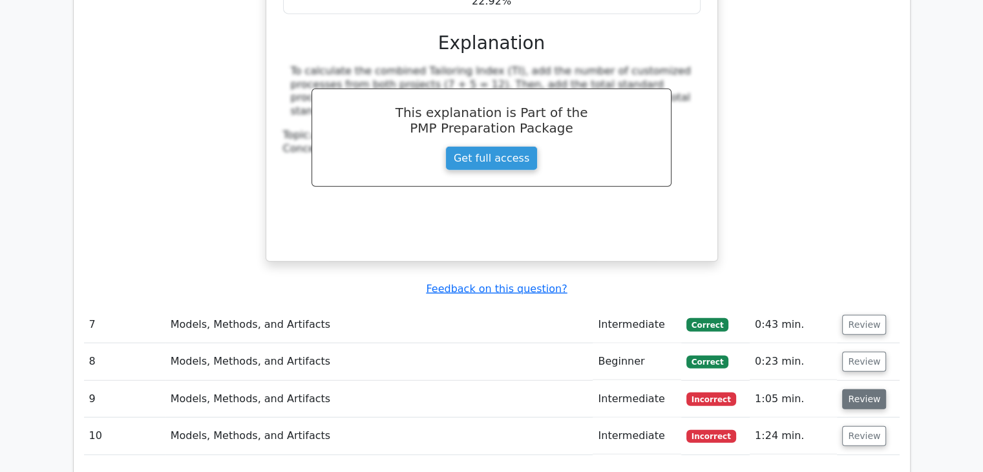
click at [855, 389] on button "Review" at bounding box center [864, 399] width 44 height 20
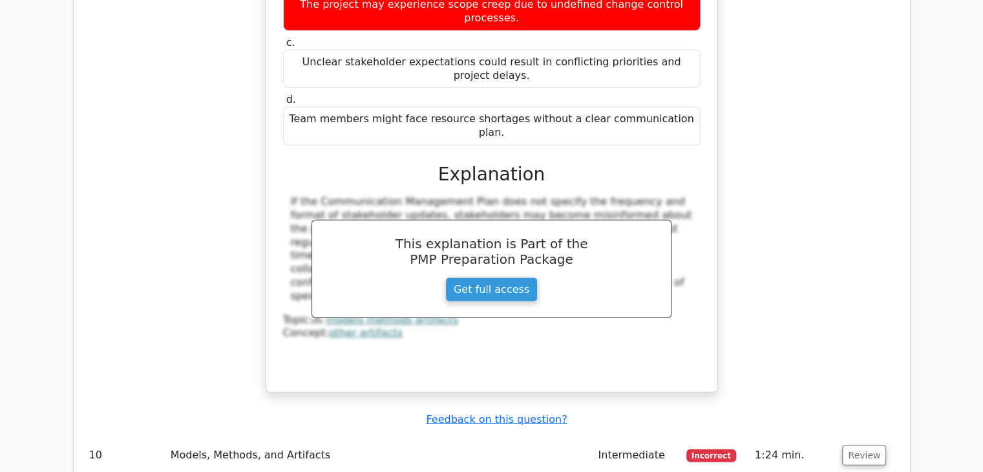
scroll to position [3801, 0]
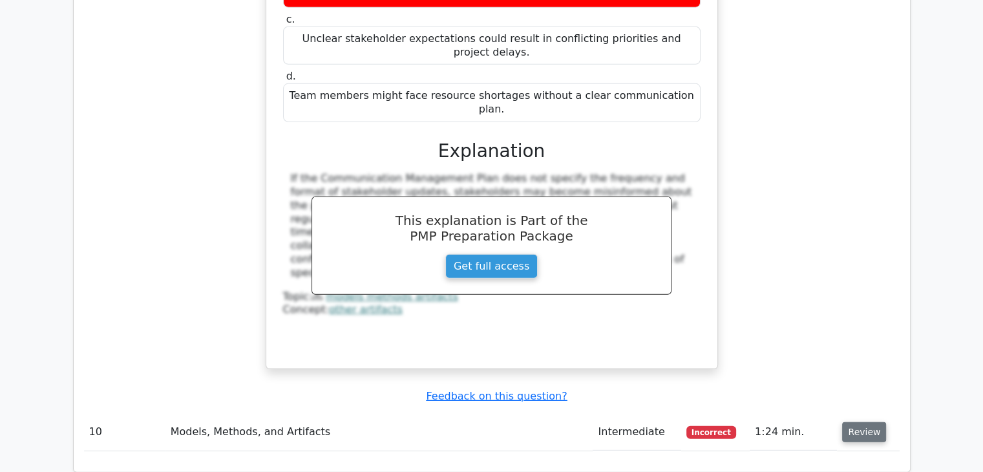
click at [842, 422] on button "Review" at bounding box center [864, 432] width 44 height 20
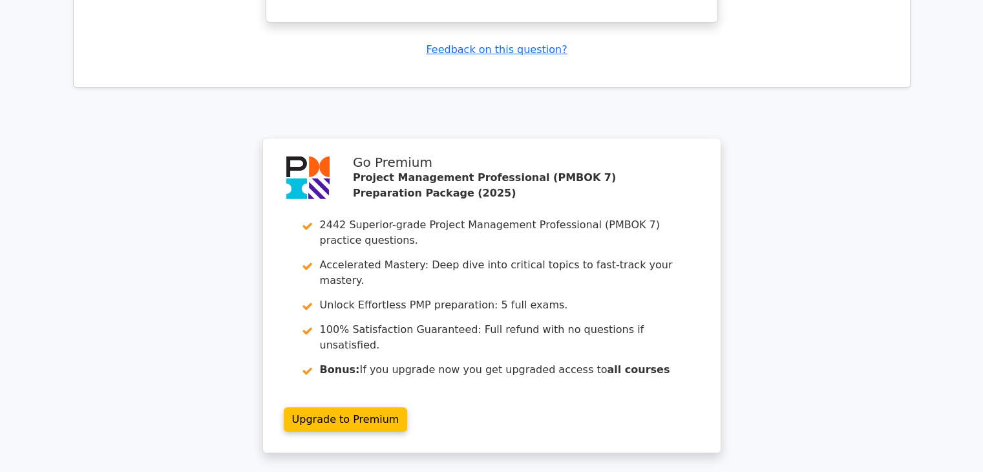
scroll to position [4787, 0]
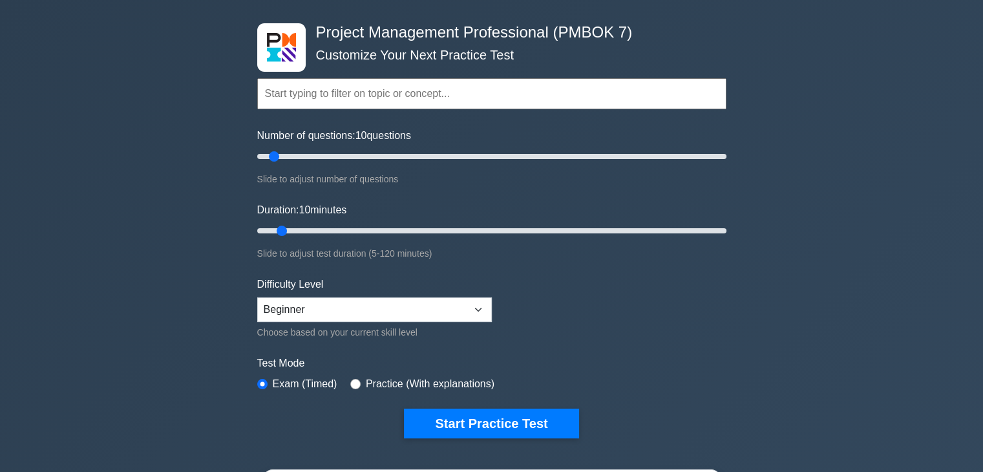
scroll to position [52, 0]
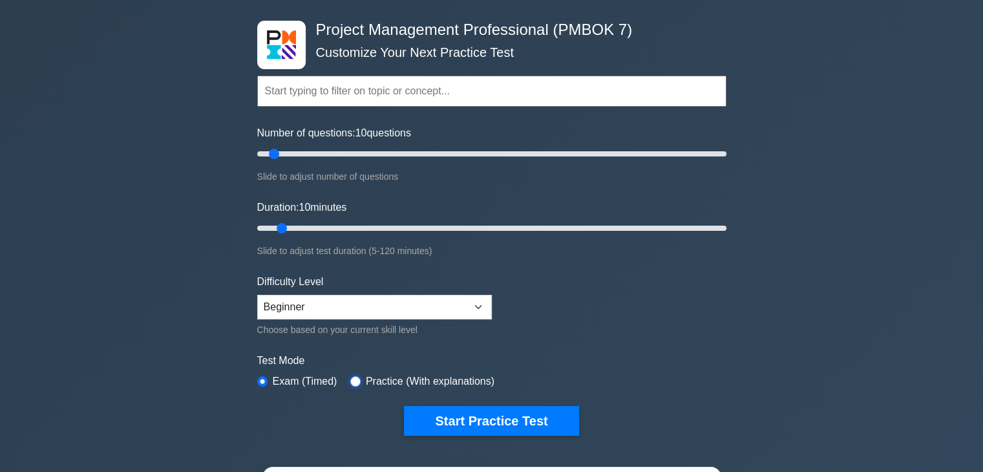
click at [350, 378] on input "radio" at bounding box center [355, 381] width 10 height 10
radio input "true"
click at [262, 378] on input "radio" at bounding box center [262, 381] width 10 height 10
radio input "true"
click at [484, 308] on select "Beginner Intermediate Expert" at bounding box center [374, 307] width 235 height 25
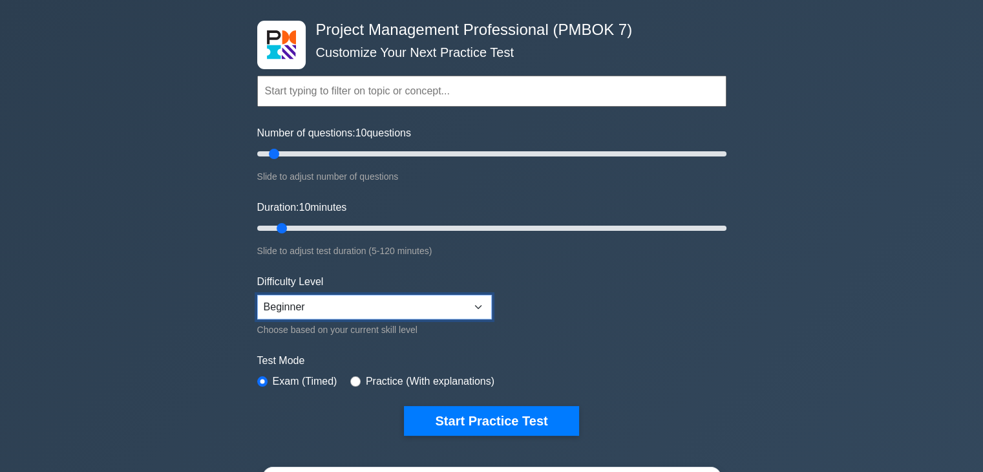
select select "expert"
click at [257, 295] on select "Beginner Intermediate Expert" at bounding box center [374, 307] width 235 height 25
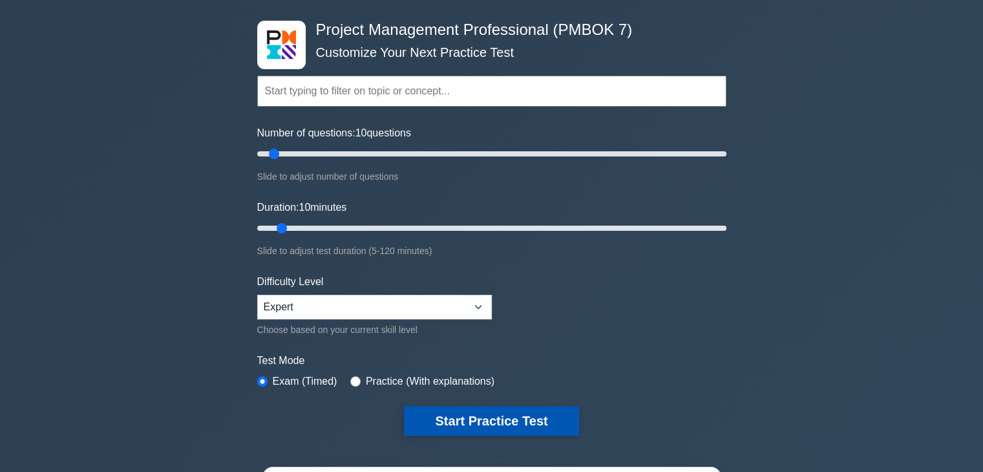
click at [456, 421] on button "Start Practice Test" at bounding box center [491, 421] width 175 height 30
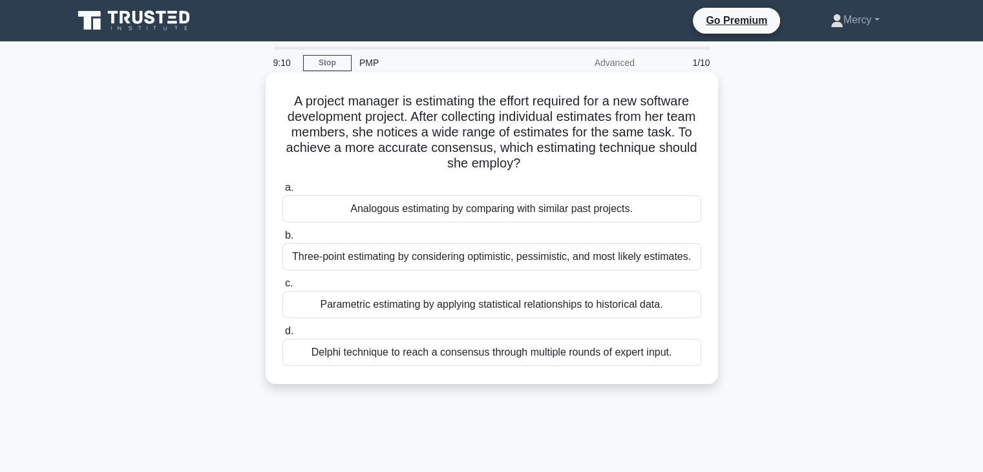
click at [423, 219] on div "Analogous estimating by comparing with similar past projects." at bounding box center [492, 208] width 419 height 27
click at [283, 192] on input "a. Analogous estimating by comparing with similar past projects." at bounding box center [283, 188] width 0 height 8
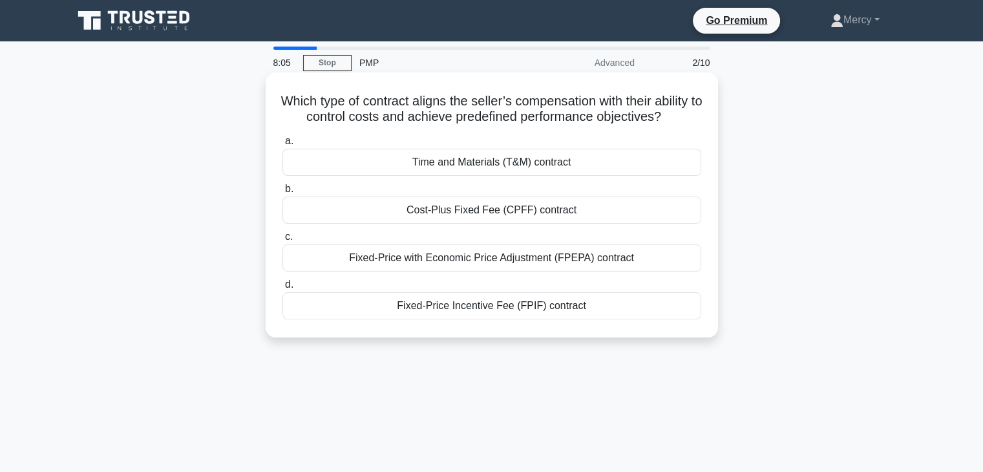
click at [425, 270] on div "Fixed-Price with Economic Price Adjustment (FPEPA) contract" at bounding box center [492, 257] width 419 height 27
click at [283, 241] on input "c. Fixed-Price with Economic Price Adjustment (FPEPA) contract" at bounding box center [283, 237] width 0 height 8
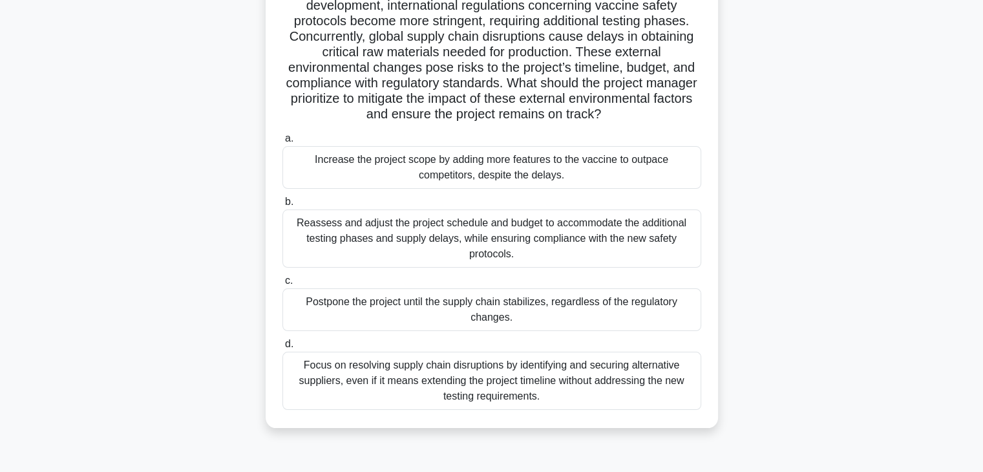
scroll to position [129, 0]
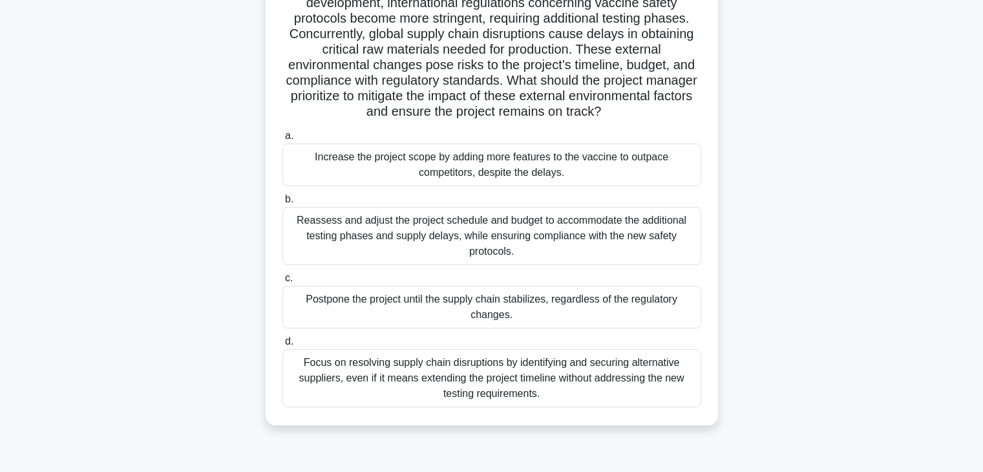
click at [469, 231] on div "Reassess and adjust the project schedule and budget to accommodate the addition…" at bounding box center [492, 236] width 419 height 58
click at [283, 204] on input "b. Reassess and adjust the project schedule and budget to accommodate the addit…" at bounding box center [283, 199] width 0 height 8
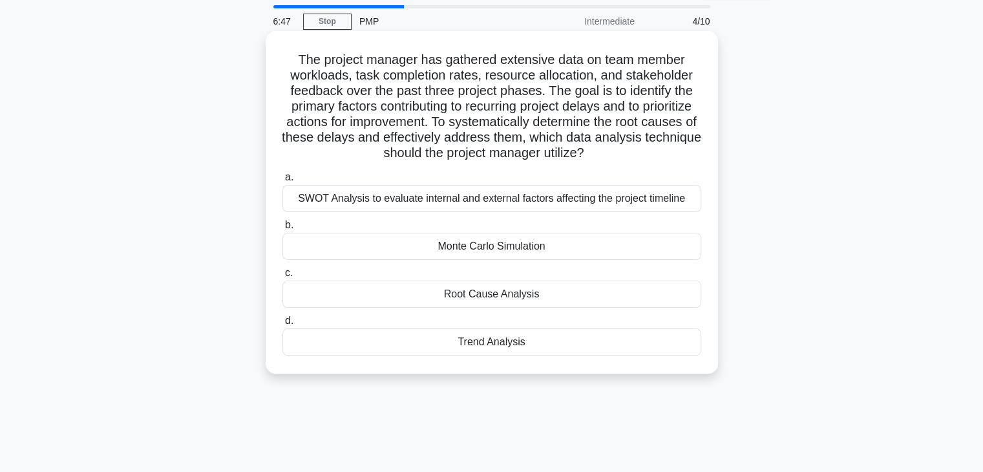
scroll to position [37, 0]
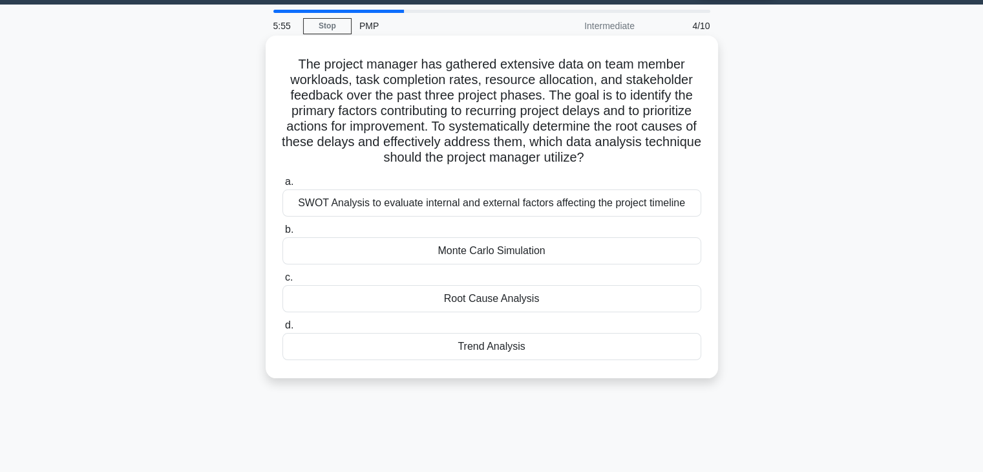
click at [497, 306] on div "Root Cause Analysis" at bounding box center [492, 298] width 419 height 27
click at [283, 282] on input "c. Root Cause Analysis" at bounding box center [283, 277] width 0 height 8
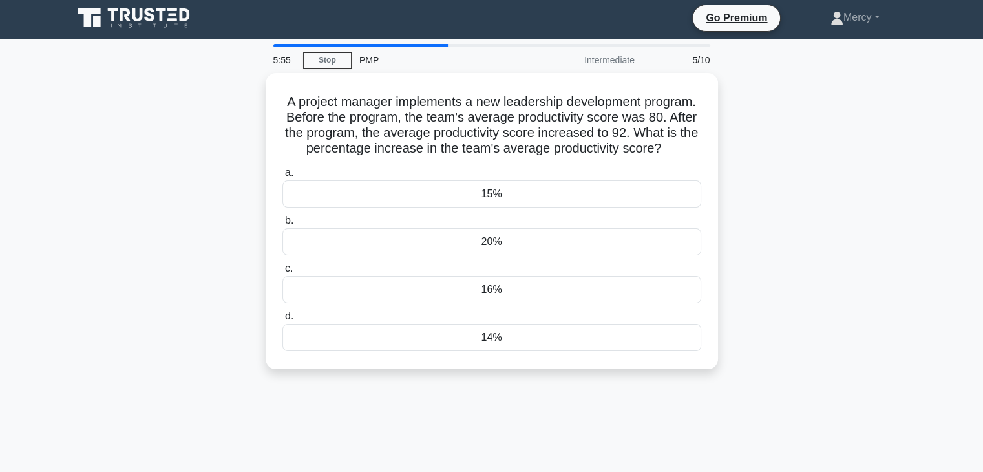
scroll to position [0, 0]
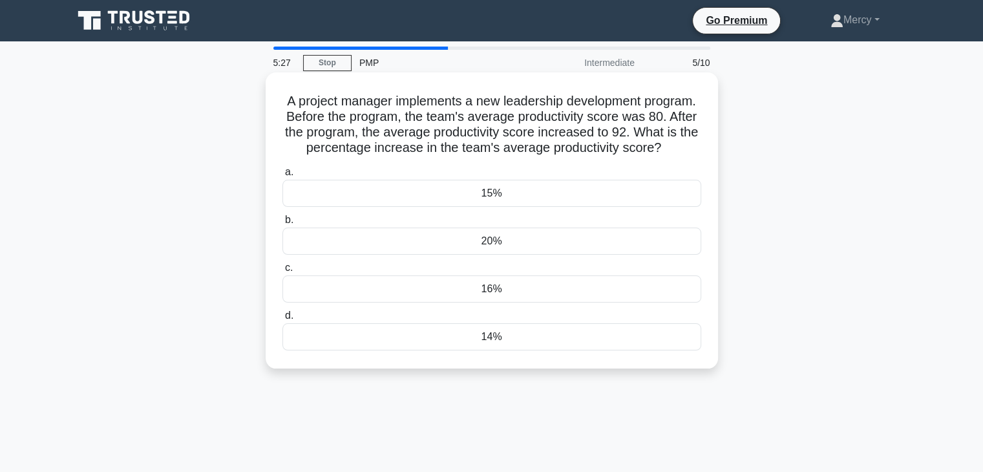
click at [515, 255] on div "20%" at bounding box center [492, 241] width 419 height 27
click at [283, 224] on input "b. 20%" at bounding box center [283, 220] width 0 height 8
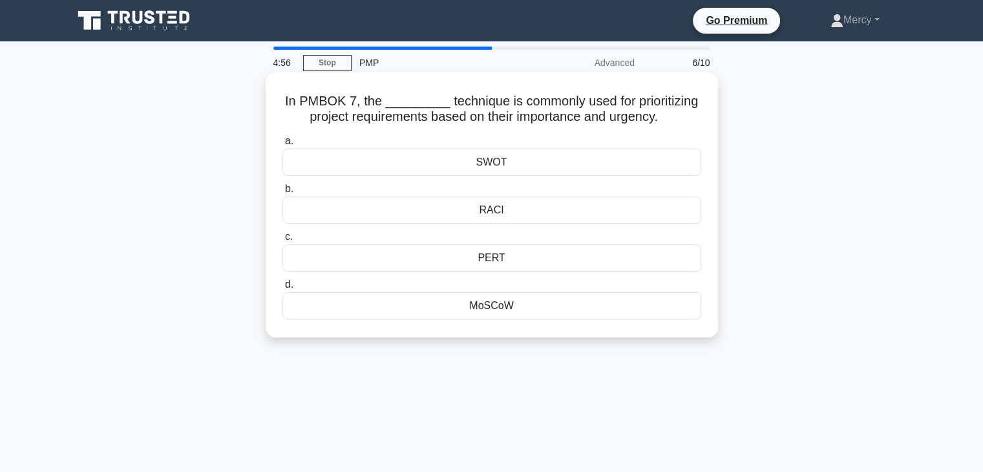
click at [499, 308] on div "MoSCoW" at bounding box center [492, 305] width 419 height 27
click at [283, 289] on input "d. MoSCoW" at bounding box center [283, 285] width 0 height 8
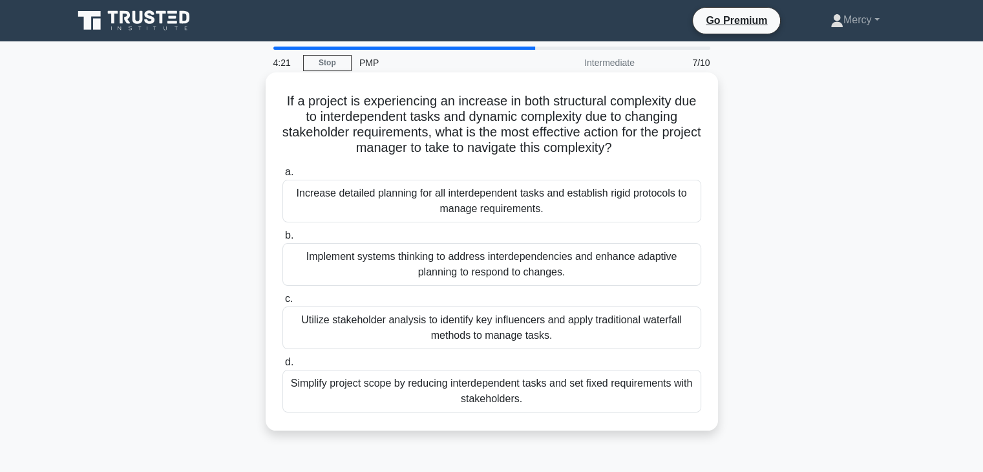
click at [494, 403] on div "Simplify project scope by reducing interdependent tasks and set fixed requireme…" at bounding box center [492, 391] width 419 height 43
click at [283, 367] on input "d. Simplify project scope by reducing interdependent tasks and set fixed requir…" at bounding box center [283, 362] width 0 height 8
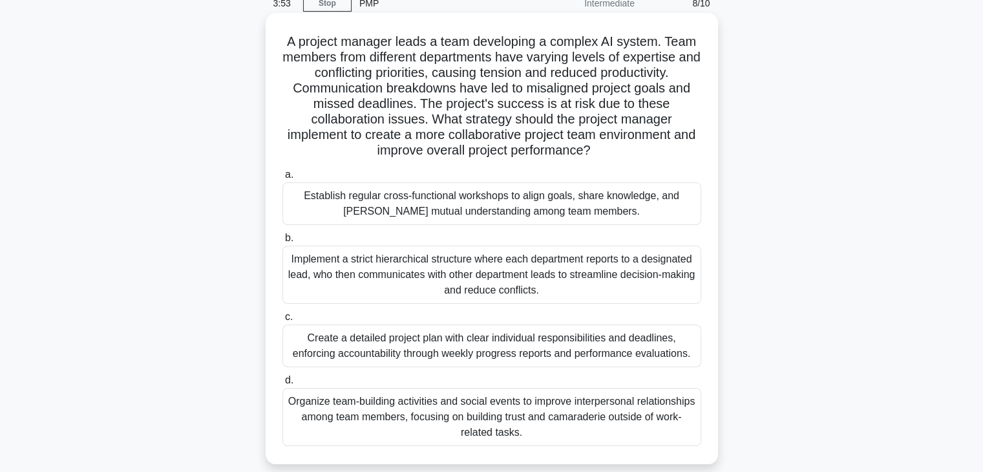
scroll to position [78, 0]
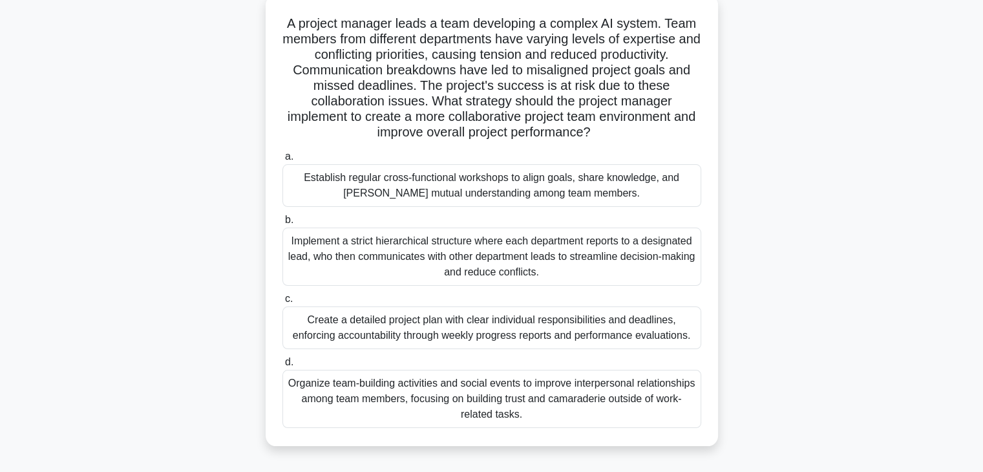
click at [454, 189] on div "Establish regular cross-functional workshops to align goals, share knowledge, a…" at bounding box center [492, 185] width 419 height 43
click at [283, 161] on input "a. Establish regular cross-functional workshops to align goals, share knowledge…" at bounding box center [283, 157] width 0 height 8
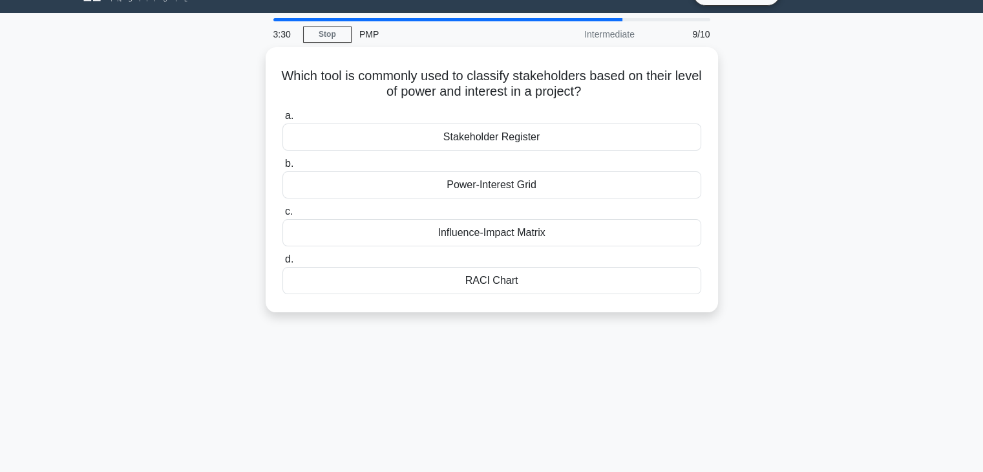
scroll to position [0, 0]
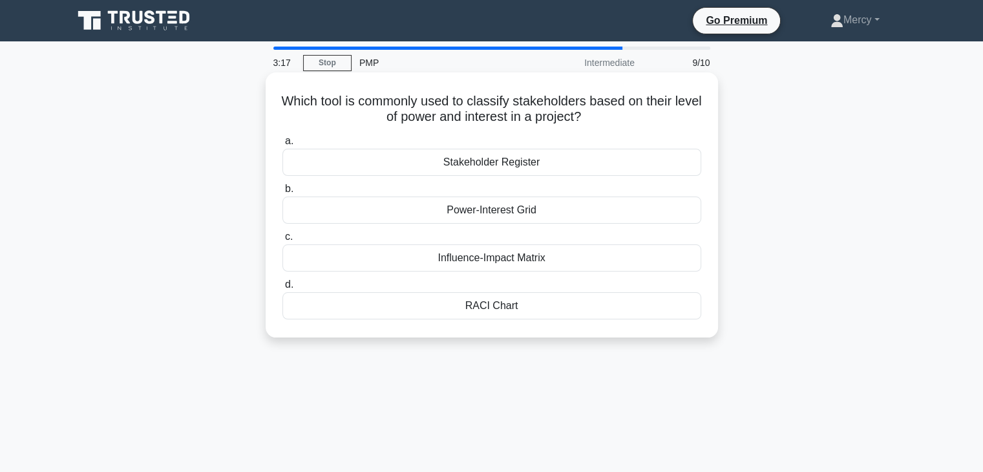
click at [512, 172] on div "Stakeholder Register" at bounding box center [492, 162] width 419 height 27
click at [283, 145] on input "a. Stakeholder Register" at bounding box center [283, 141] width 0 height 8
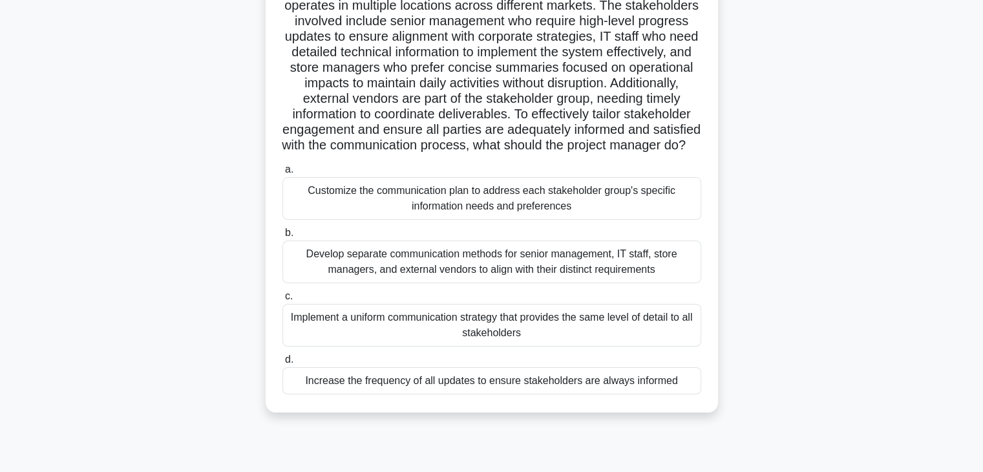
scroll to position [129, 0]
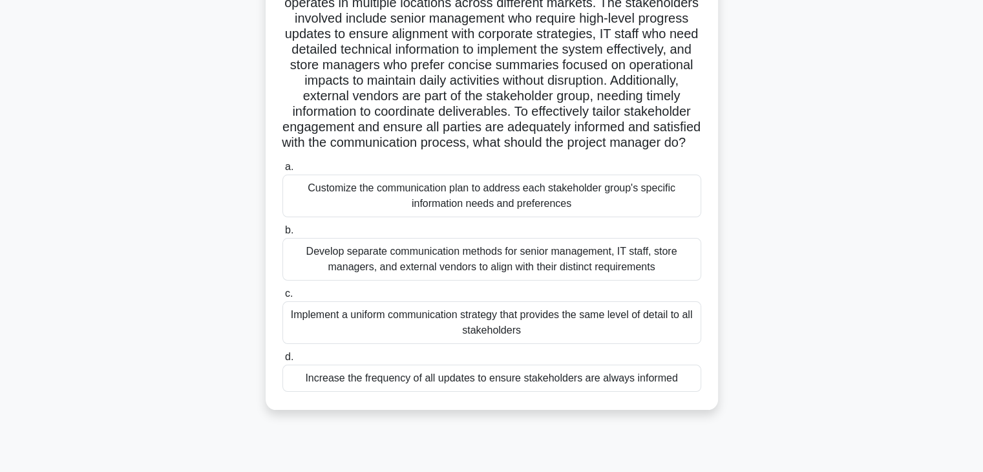
click at [409, 217] on div "Customize the communication plan to address each stakeholder group's specific i…" at bounding box center [492, 196] width 419 height 43
click at [283, 171] on input "a. Customize the communication plan to address each stakeholder group's specifi…" at bounding box center [283, 167] width 0 height 8
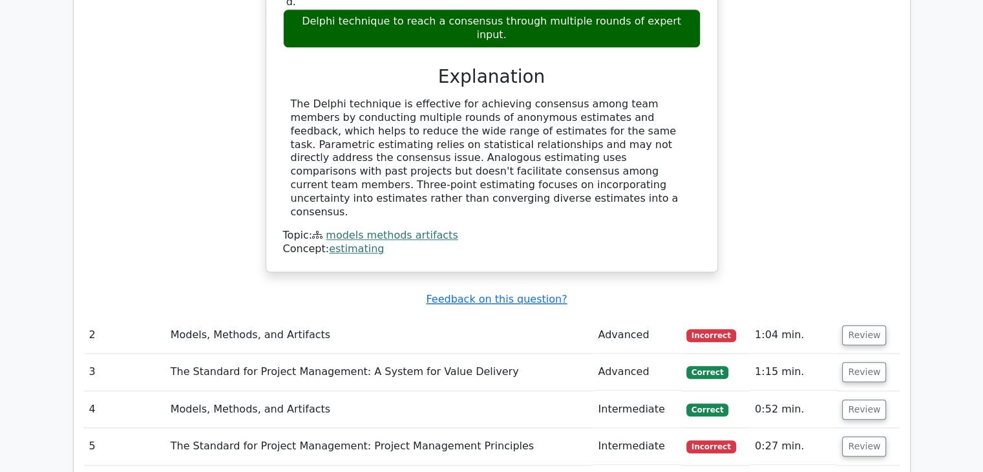
scroll to position [1319, 0]
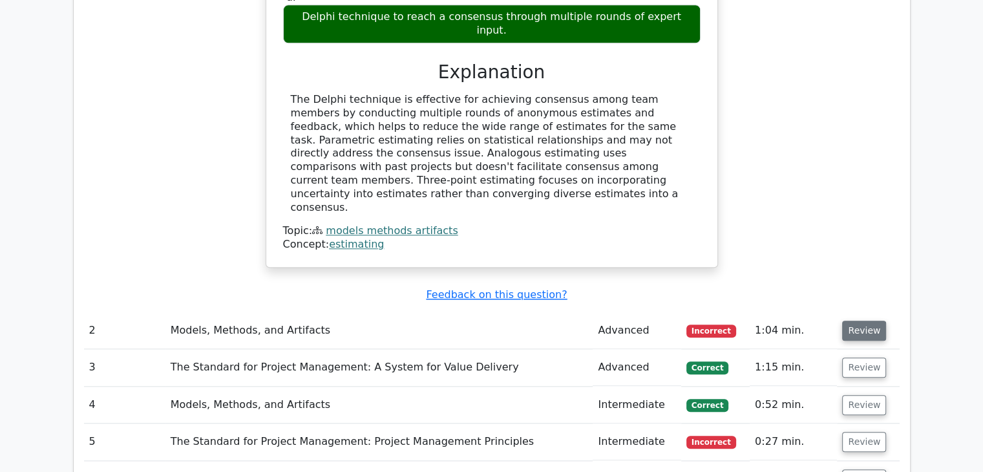
click at [853, 321] on button "Review" at bounding box center [864, 331] width 44 height 20
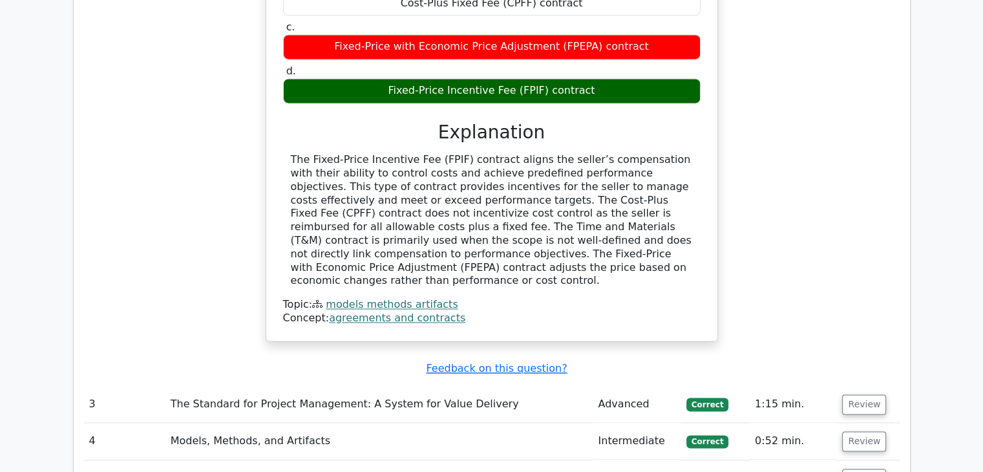
scroll to position [1836, 0]
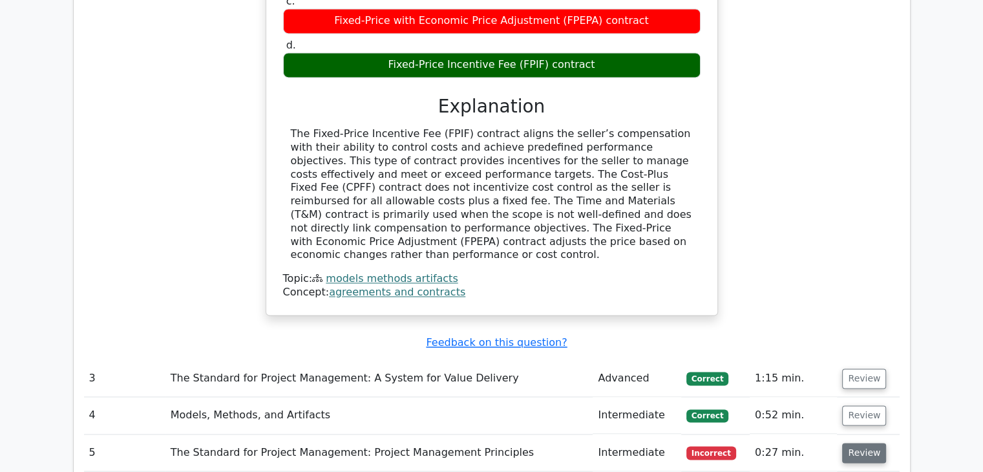
click at [857, 443] on button "Review" at bounding box center [864, 453] width 44 height 20
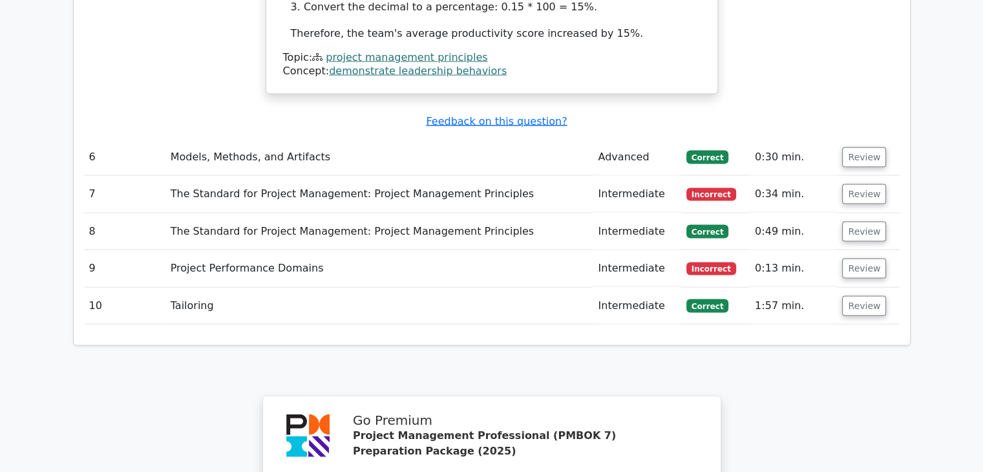
scroll to position [2715, 0]
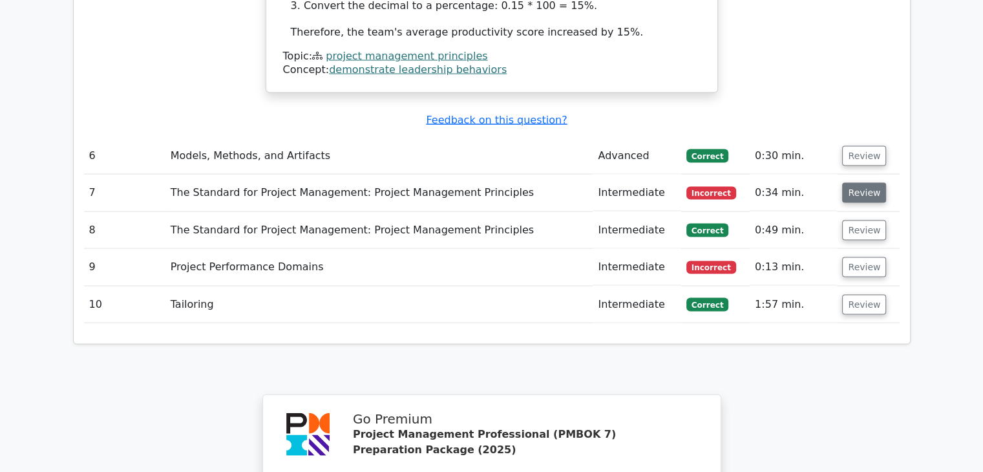
click at [850, 183] on button "Review" at bounding box center [864, 193] width 44 height 20
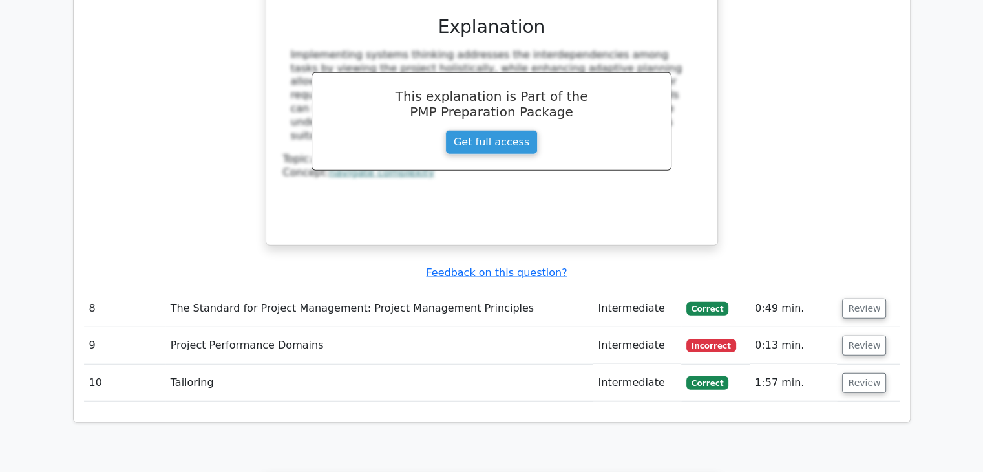
scroll to position [3258, 0]
click at [853, 336] on button "Review" at bounding box center [864, 346] width 44 height 20
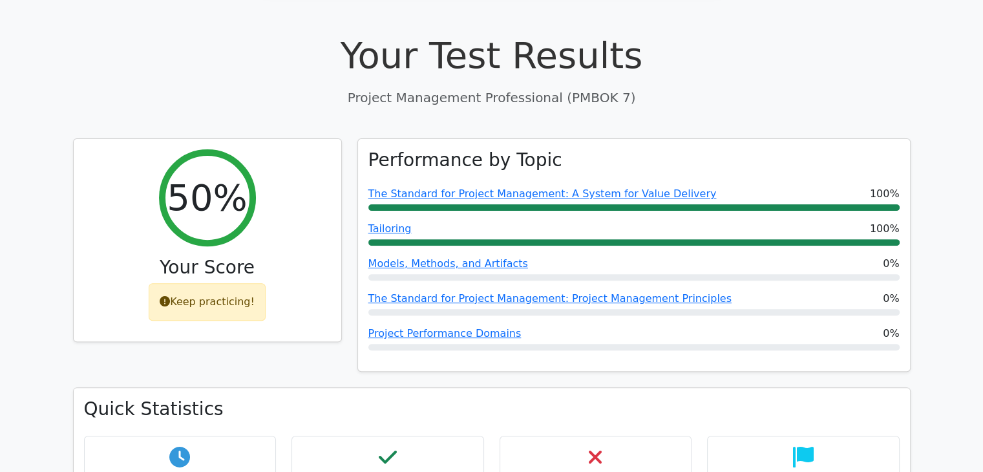
scroll to position [348, 0]
